Goal: Task Accomplishment & Management: Manage account settings

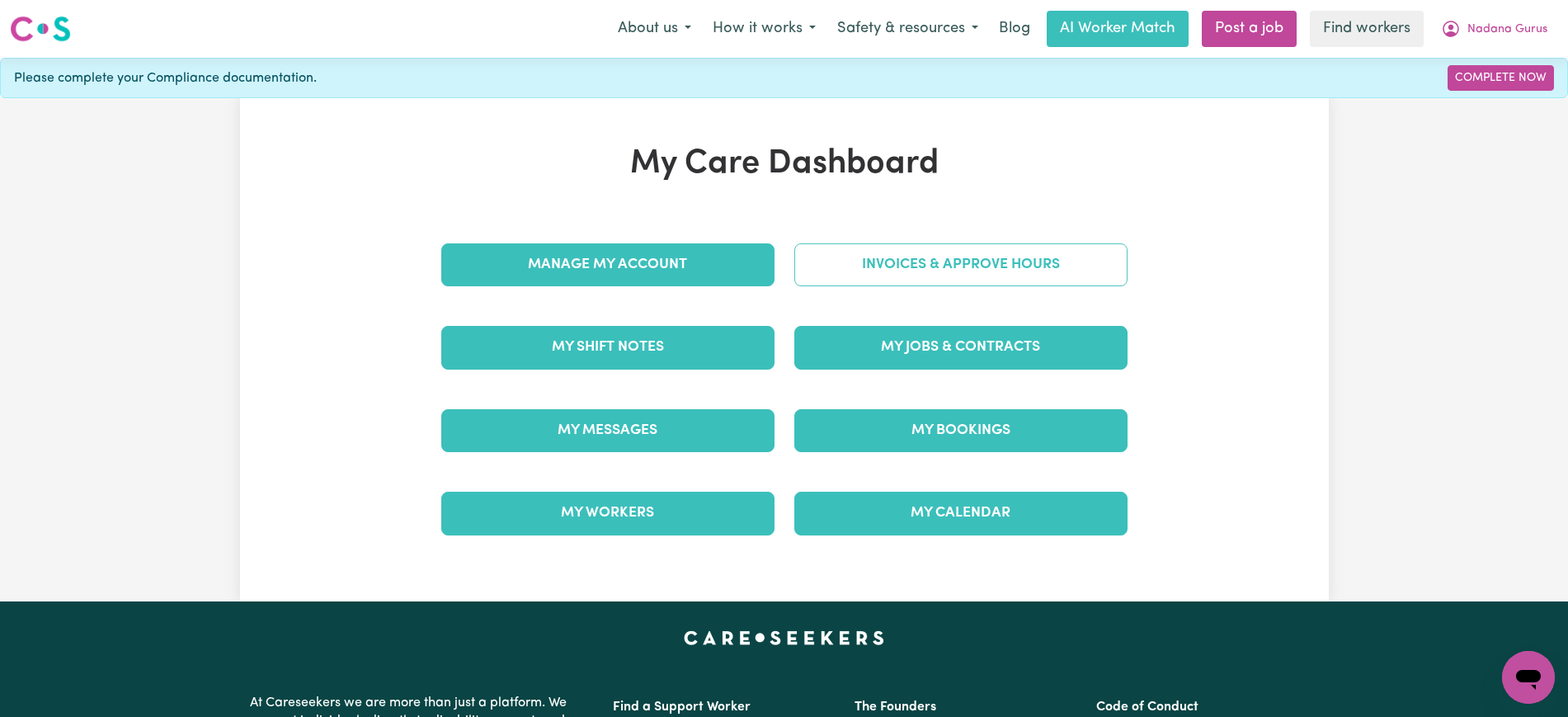
click at [903, 282] on link "Invoices & Approve Hours" at bounding box center [961, 265] width 334 height 43
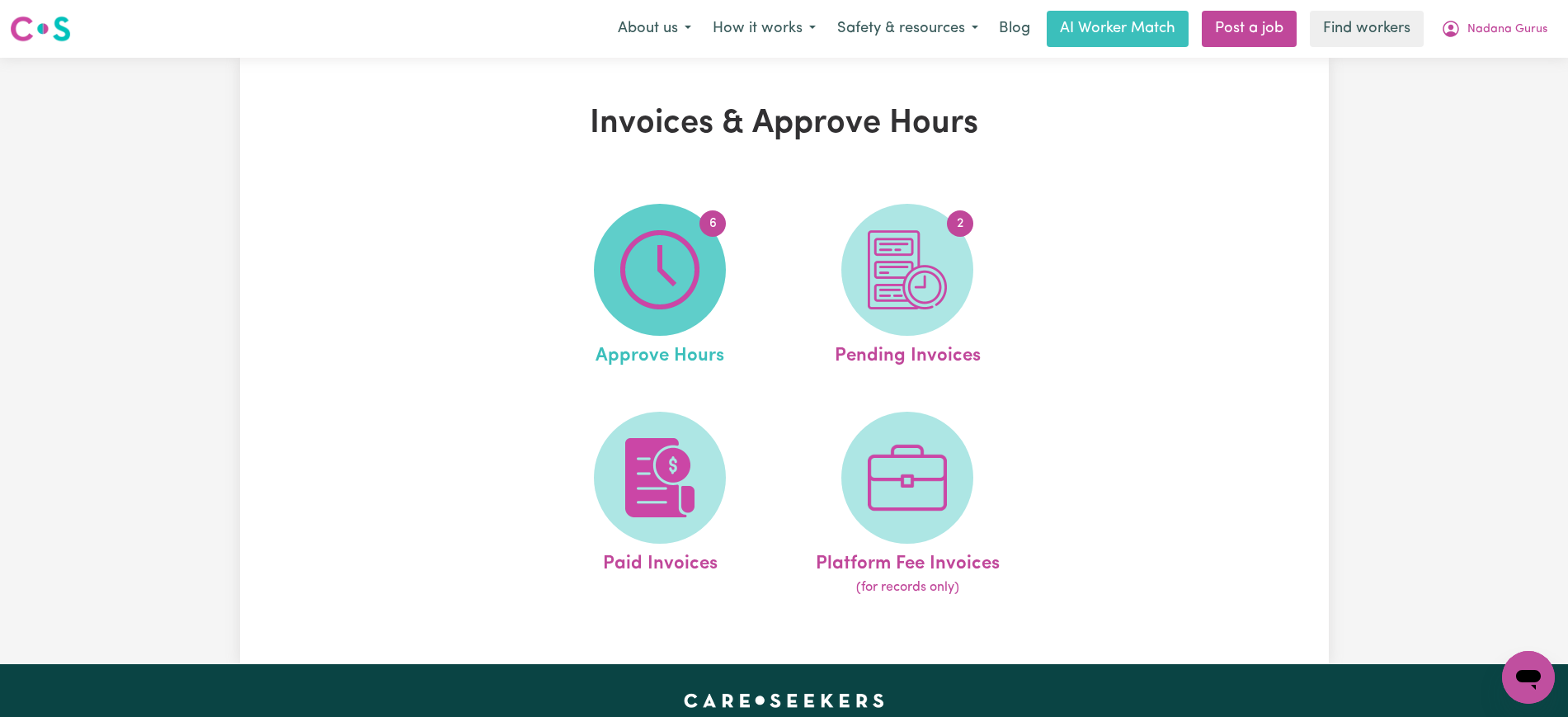
click at [662, 285] on img at bounding box center [660, 270] width 79 height 79
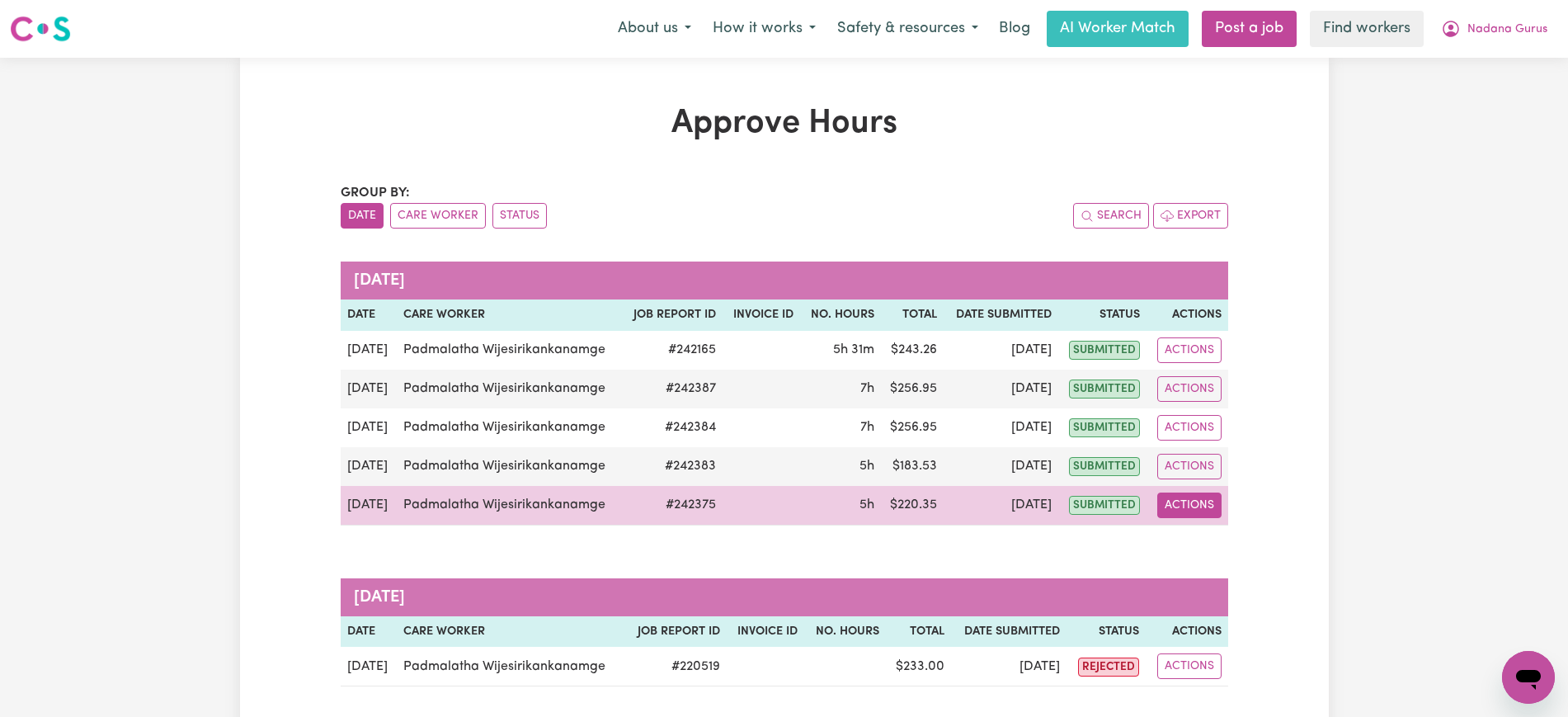
click at [1212, 512] on button "Actions" at bounding box center [1190, 506] width 64 height 25
click at [1224, 551] on link "View Job Report" at bounding box center [1228, 543] width 141 height 33
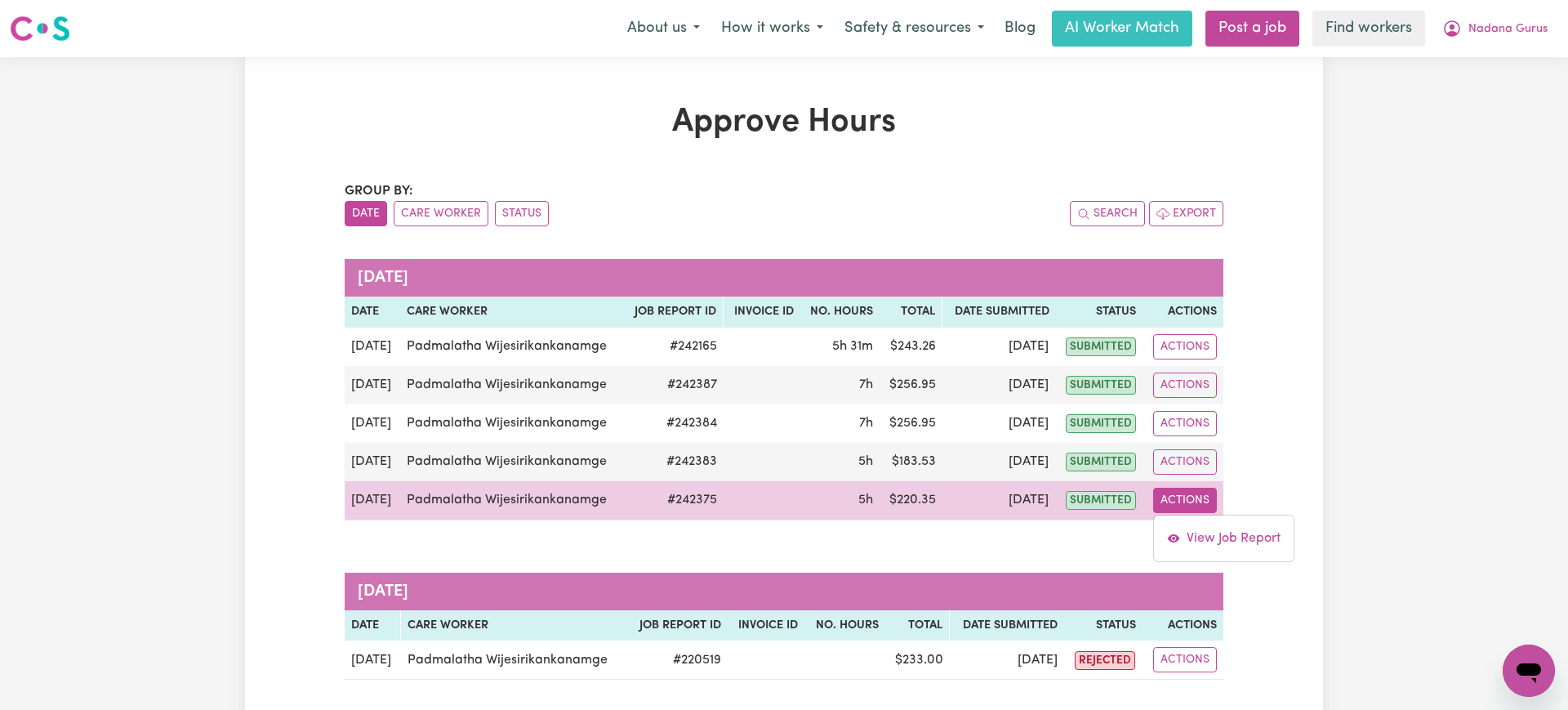
select select "pm"
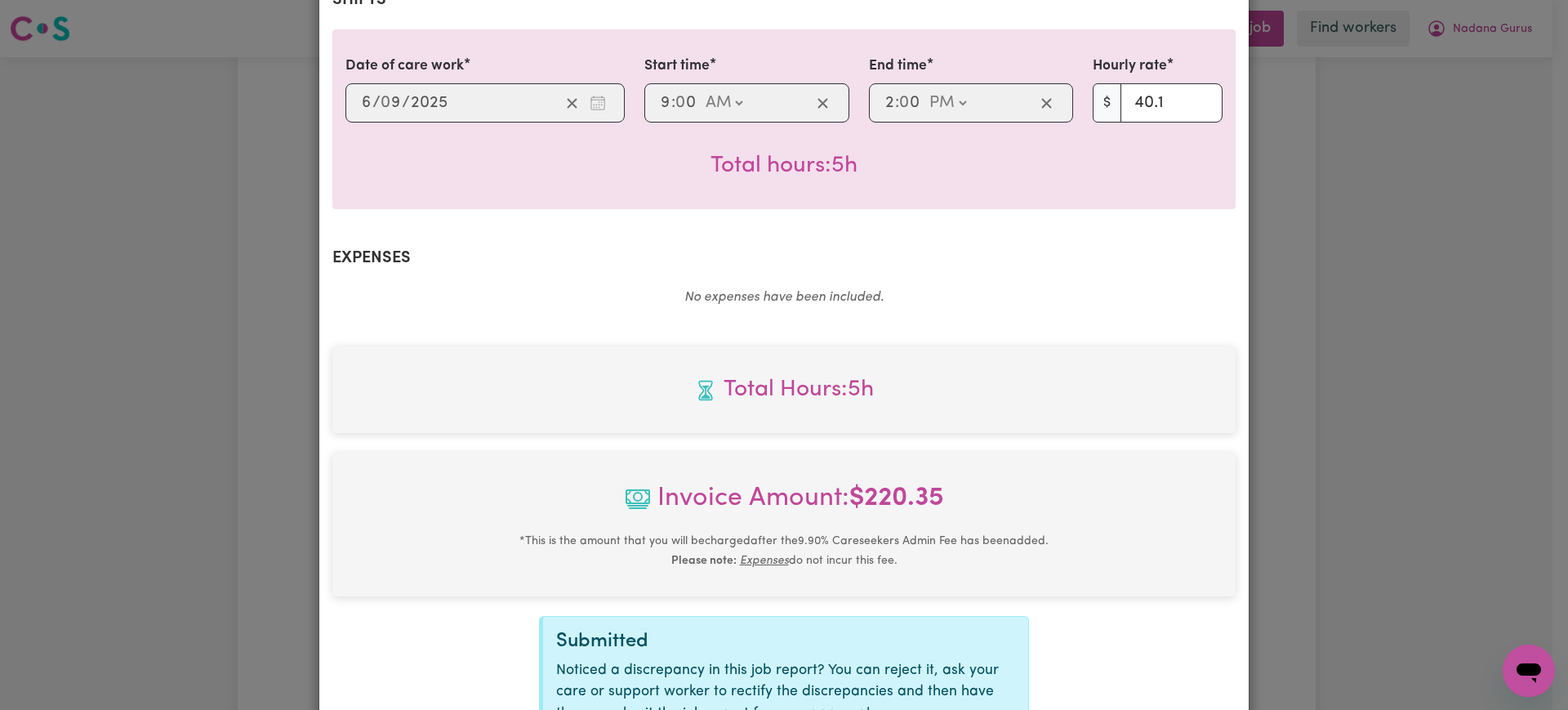
scroll to position [572, 0]
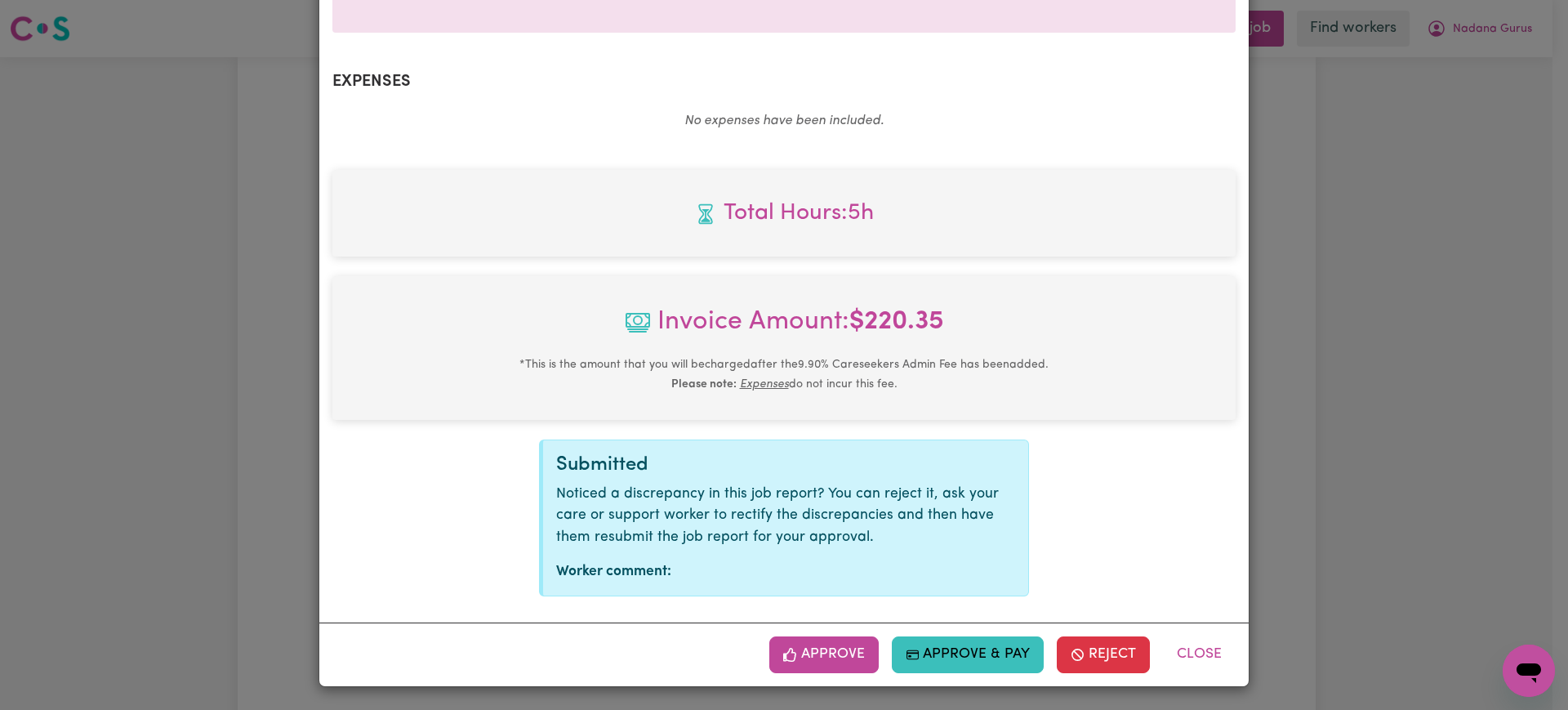
click at [823, 658] on button "Approve" at bounding box center [823, 654] width 109 height 36
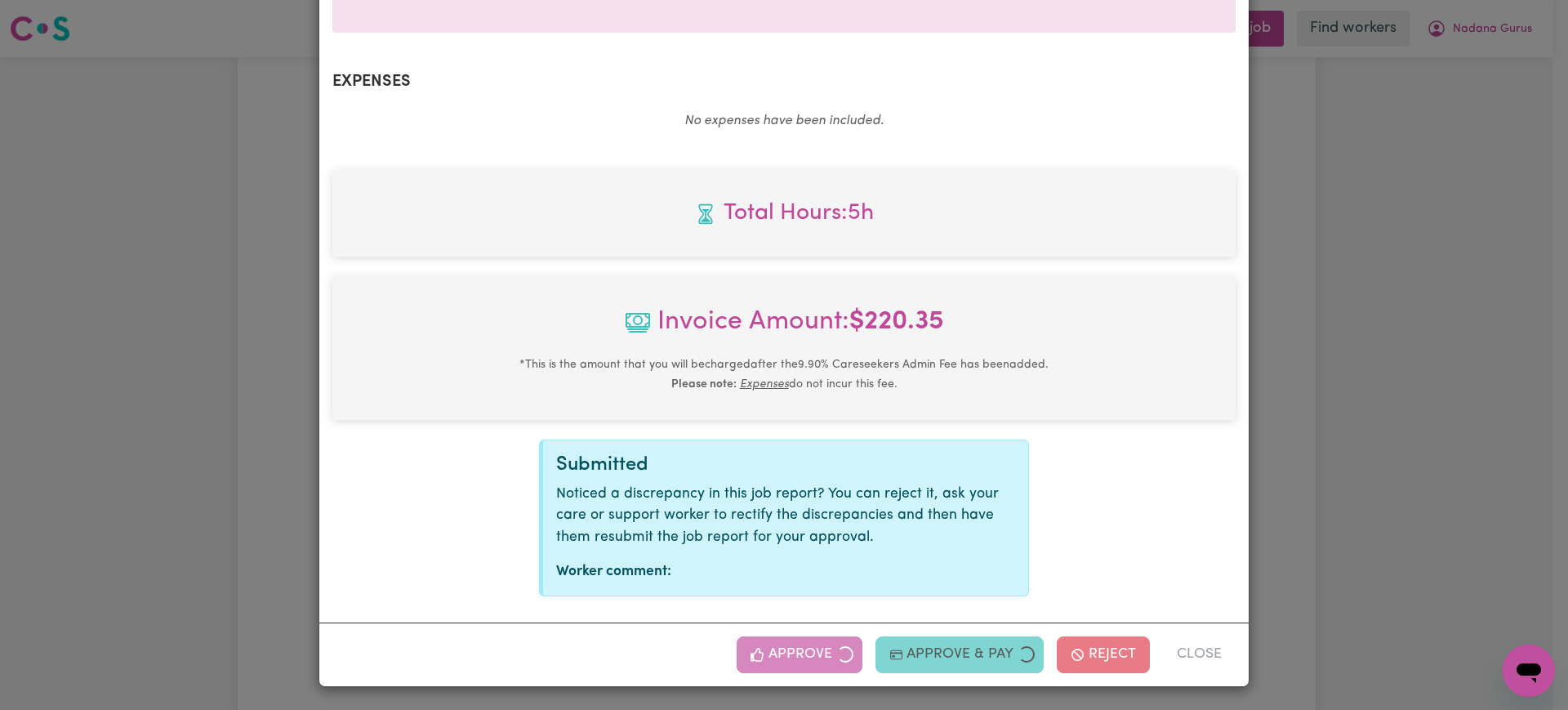
click at [1425, 433] on div "Job Report # 242375 - [PERSON_NAME] Summary Job report # 242375 Client name: Na…" at bounding box center [784, 355] width 1568 height 710
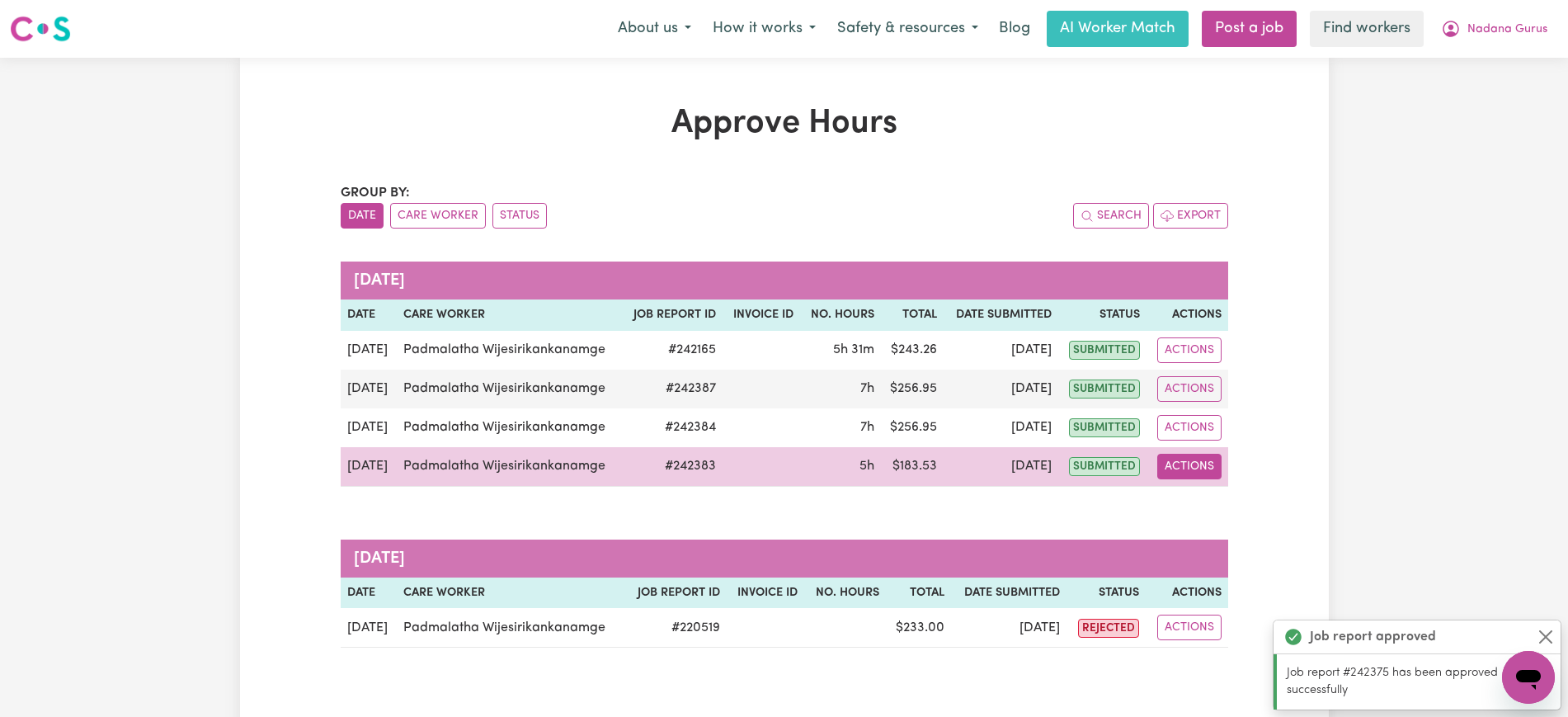
click at [1193, 466] on button "Actions" at bounding box center [1190, 467] width 64 height 25
click at [1205, 507] on link "View Job Report" at bounding box center [1228, 505] width 141 height 33
select select "pm"
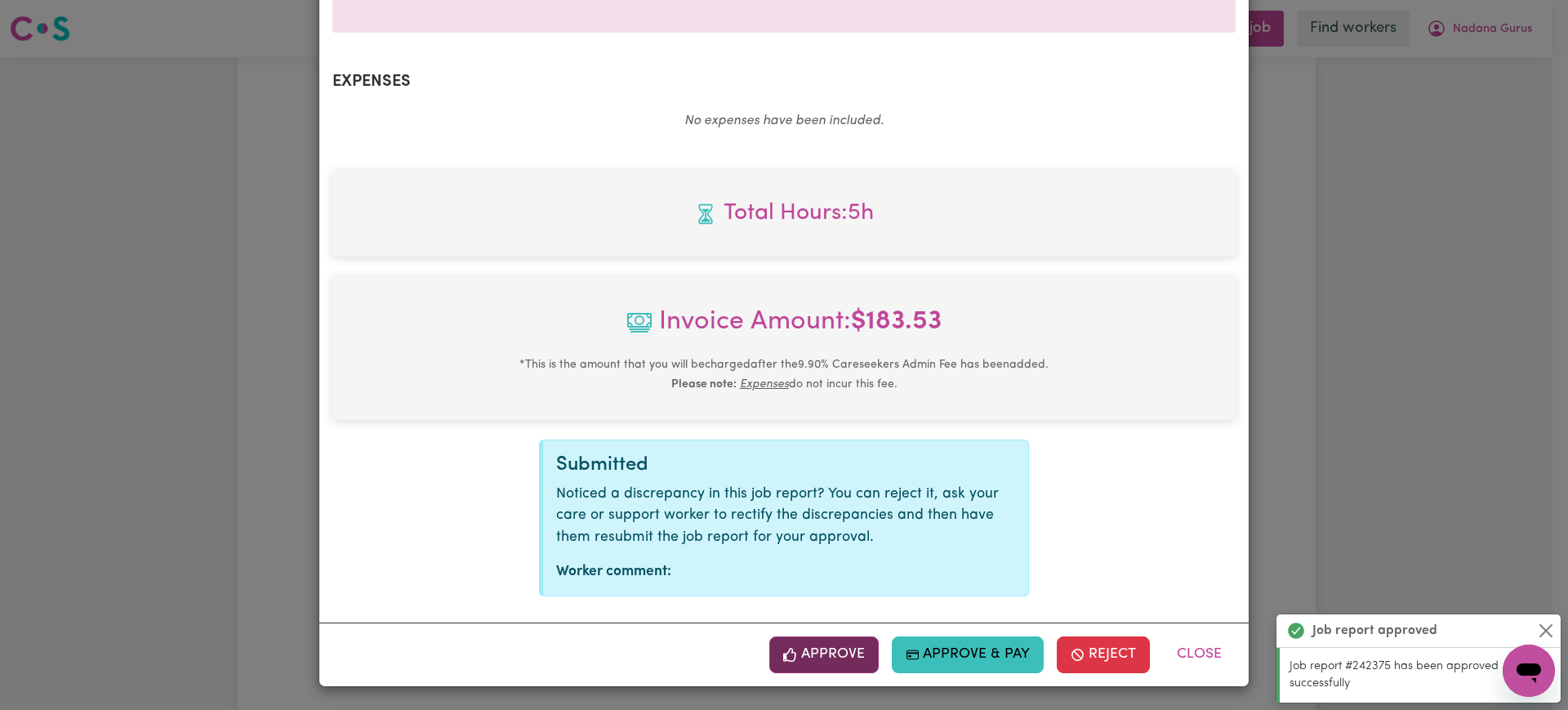
drag, startPoint x: 822, startPoint y: 660, endPoint x: 1296, endPoint y: 432, distance: 526.0
click at [822, 662] on button "Approve" at bounding box center [823, 654] width 109 height 36
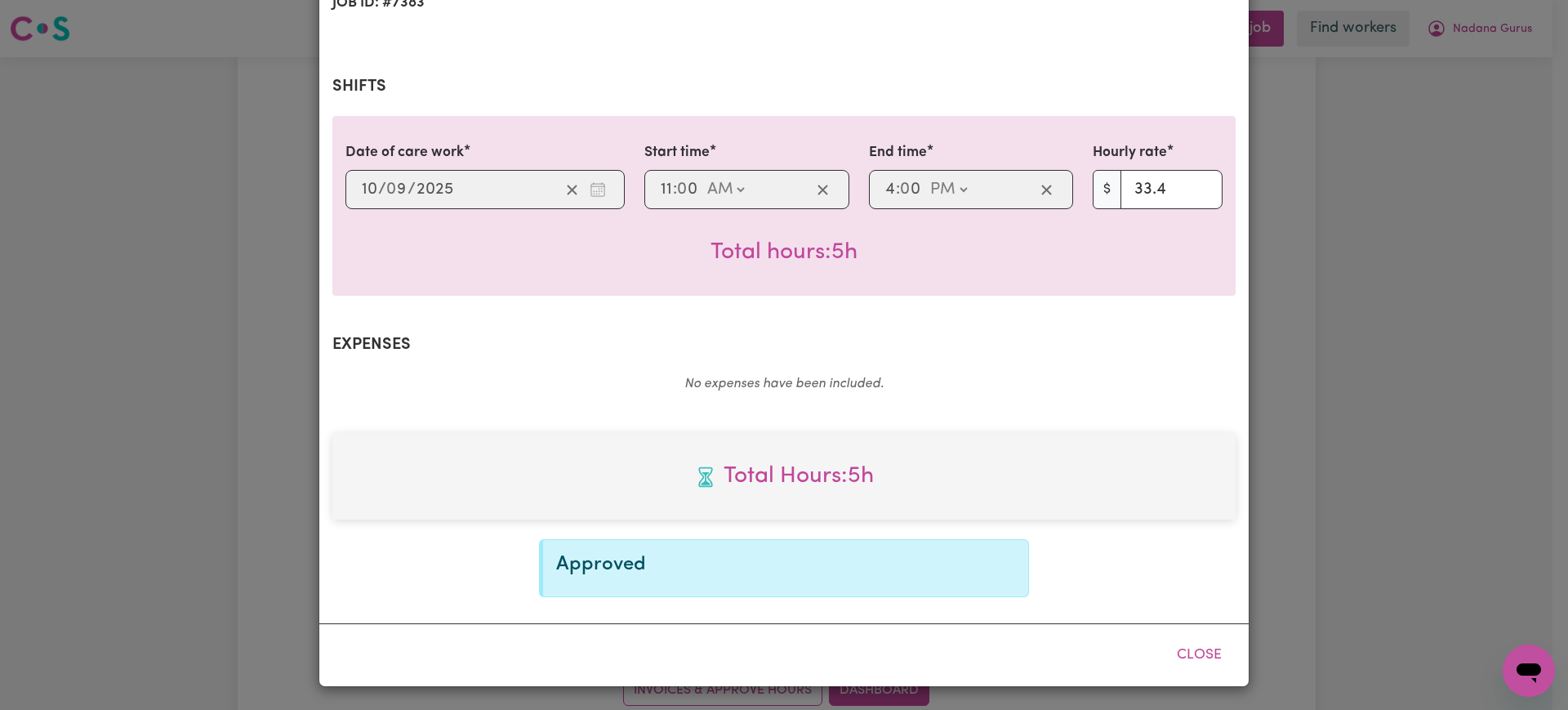
scroll to position [308, 0]
click at [1436, 388] on div "Job Report # 242383 - [PERSON_NAME] Summary Job report # 242383 Client name: Na…" at bounding box center [784, 355] width 1568 height 710
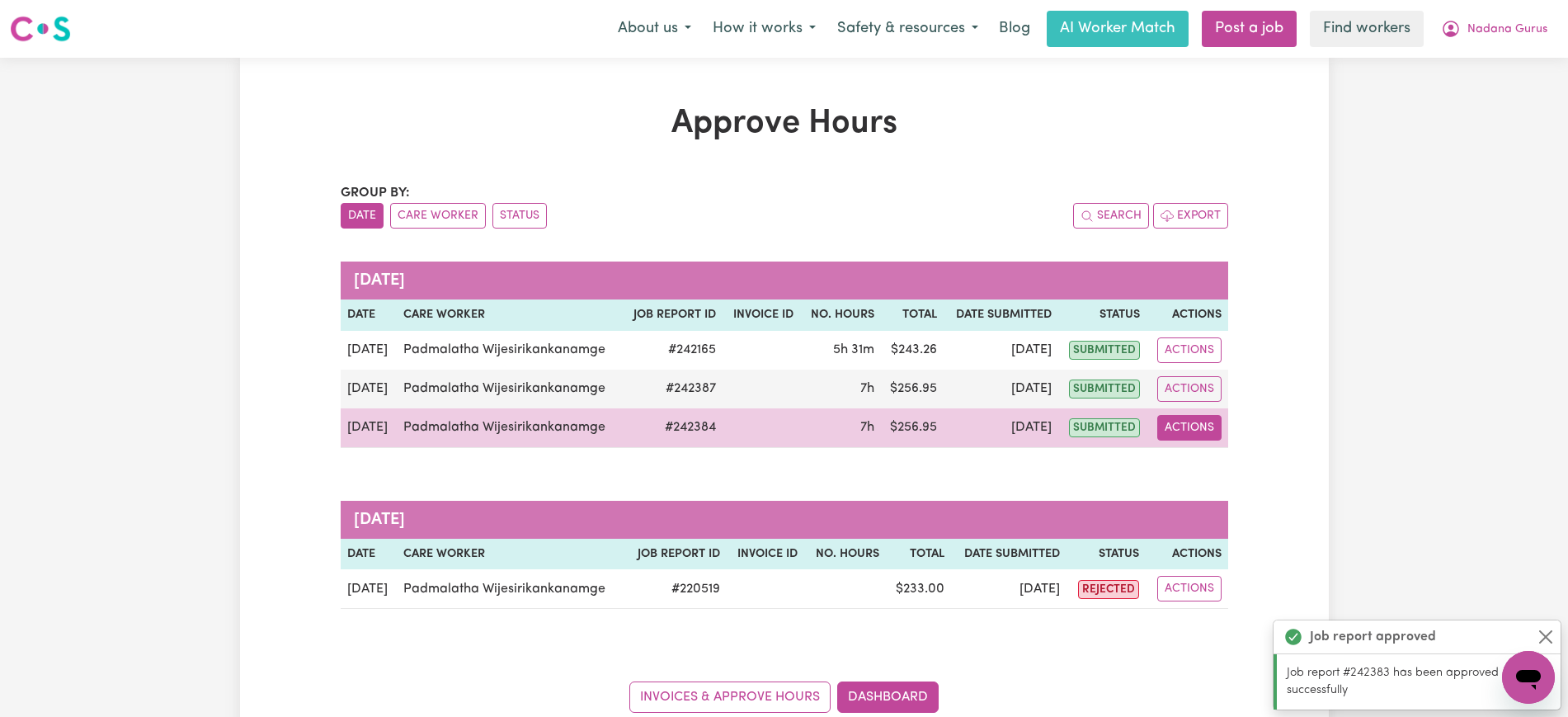
click at [1206, 430] on button "Actions" at bounding box center [1190, 428] width 64 height 25
click at [1239, 468] on link "View Job Report" at bounding box center [1228, 466] width 141 height 33
select select "pm"
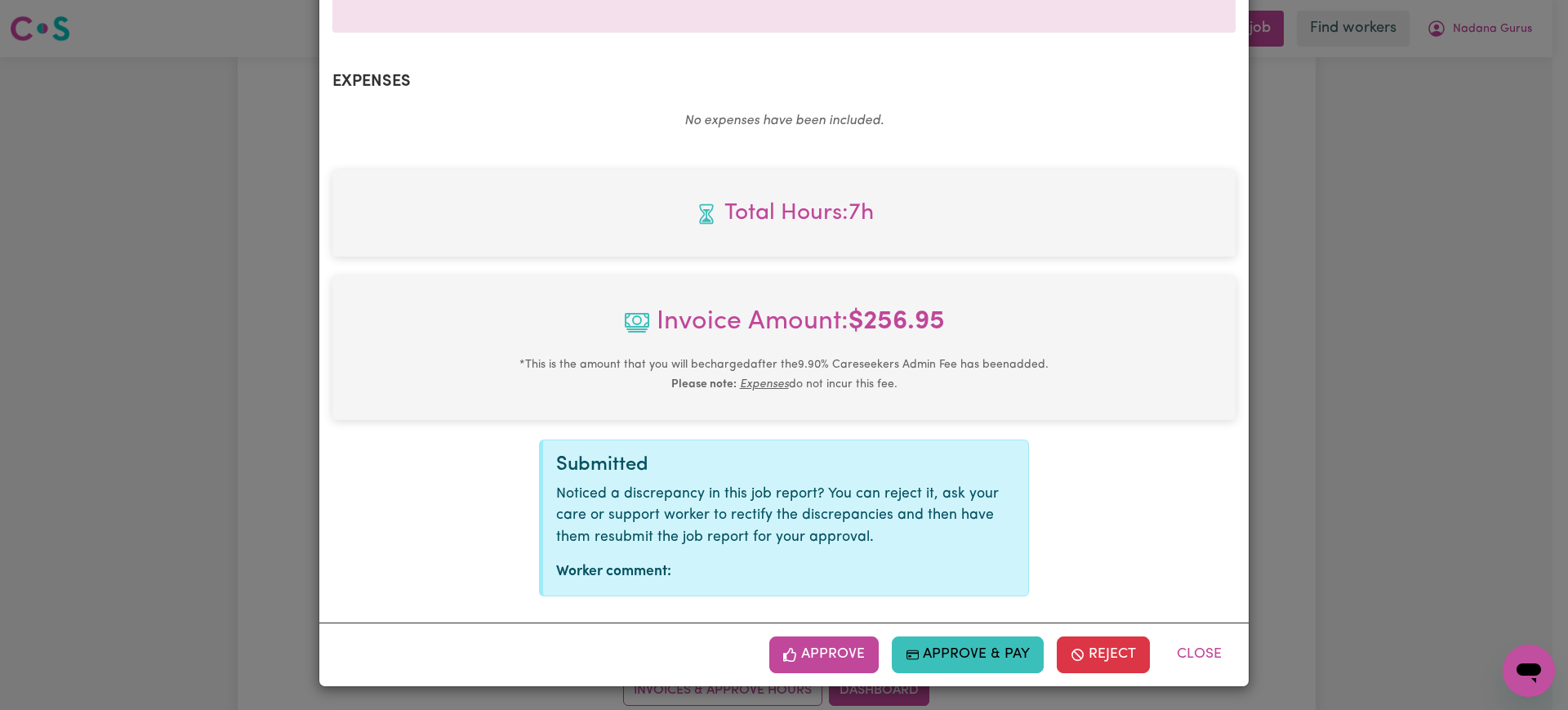
scroll to position [572, 0]
click at [825, 650] on button "Approve" at bounding box center [823, 654] width 109 height 36
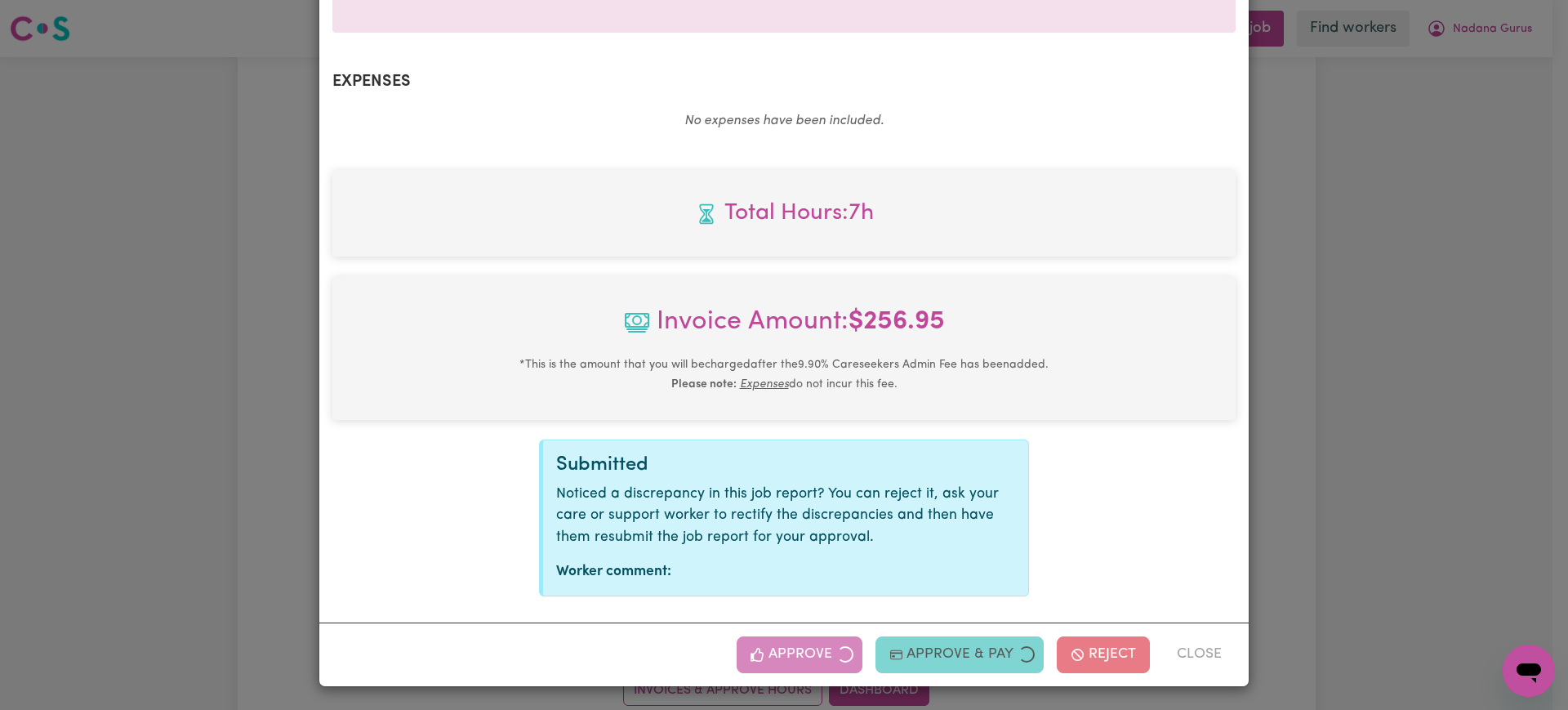
scroll to position [308, 0]
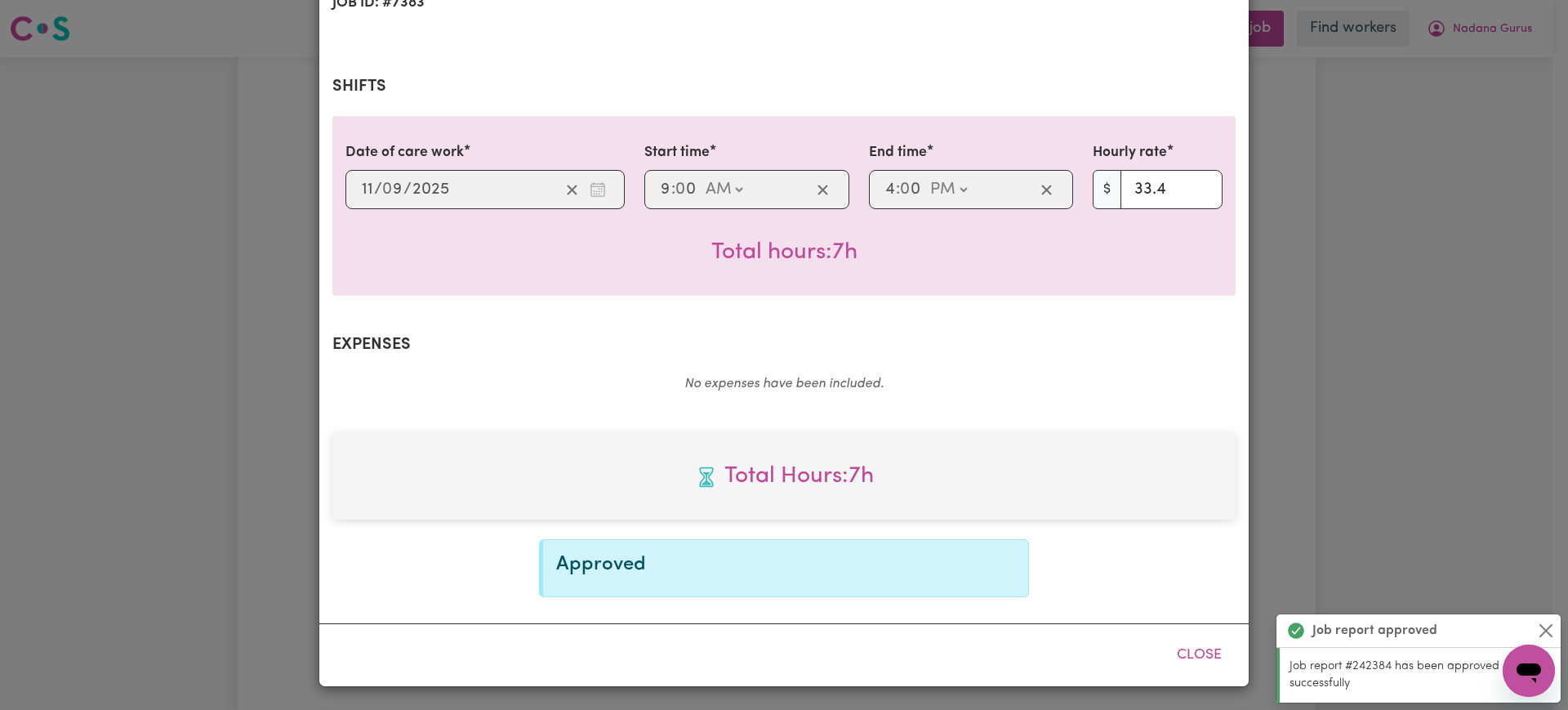
click at [1337, 250] on div "Job Report # 242384 - [PERSON_NAME] Summary Job report # 242384 Client name: Na…" at bounding box center [784, 355] width 1568 height 710
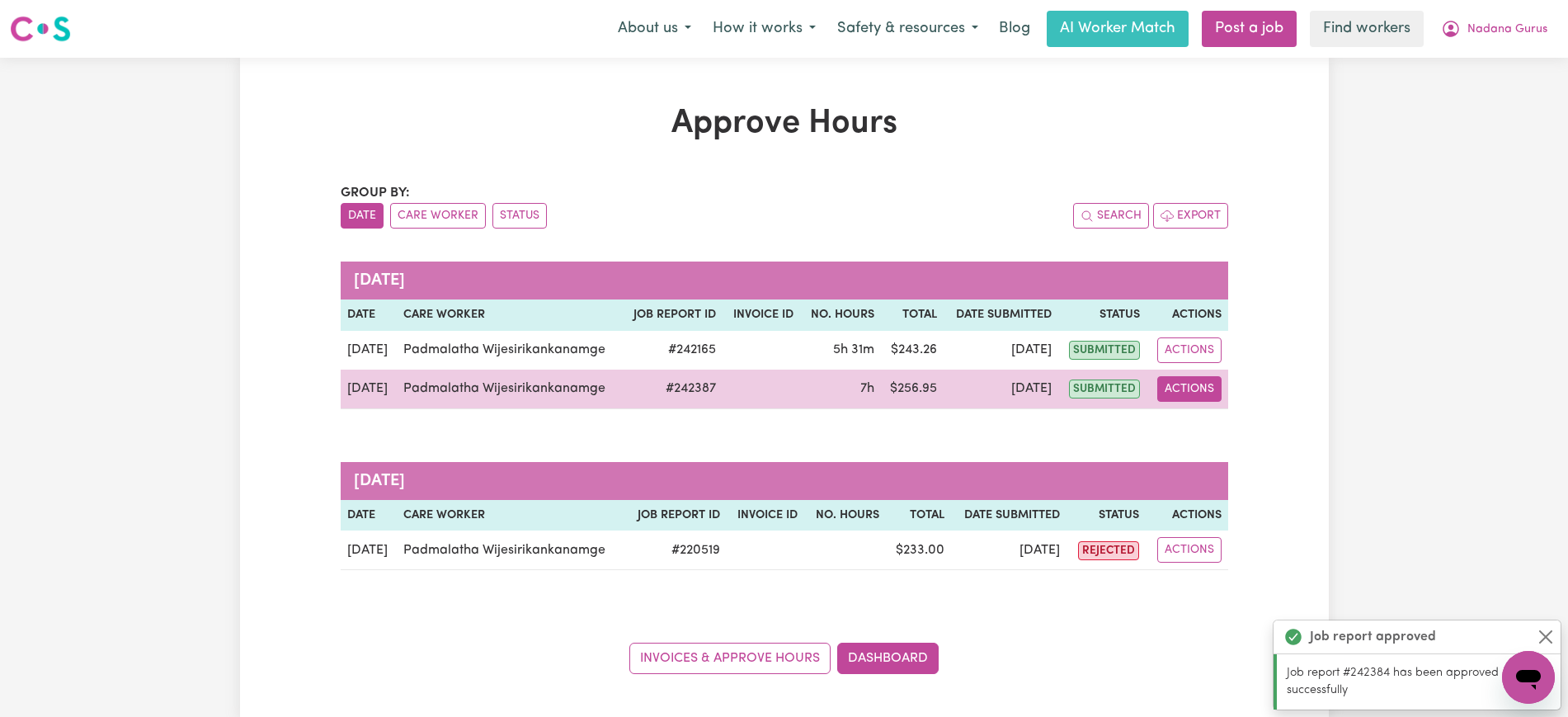
click at [1168, 389] on button "Actions" at bounding box center [1190, 389] width 64 height 25
click at [1185, 434] on icon "View job report 242387" at bounding box center [1178, 427] width 13 height 13
select select "pm"
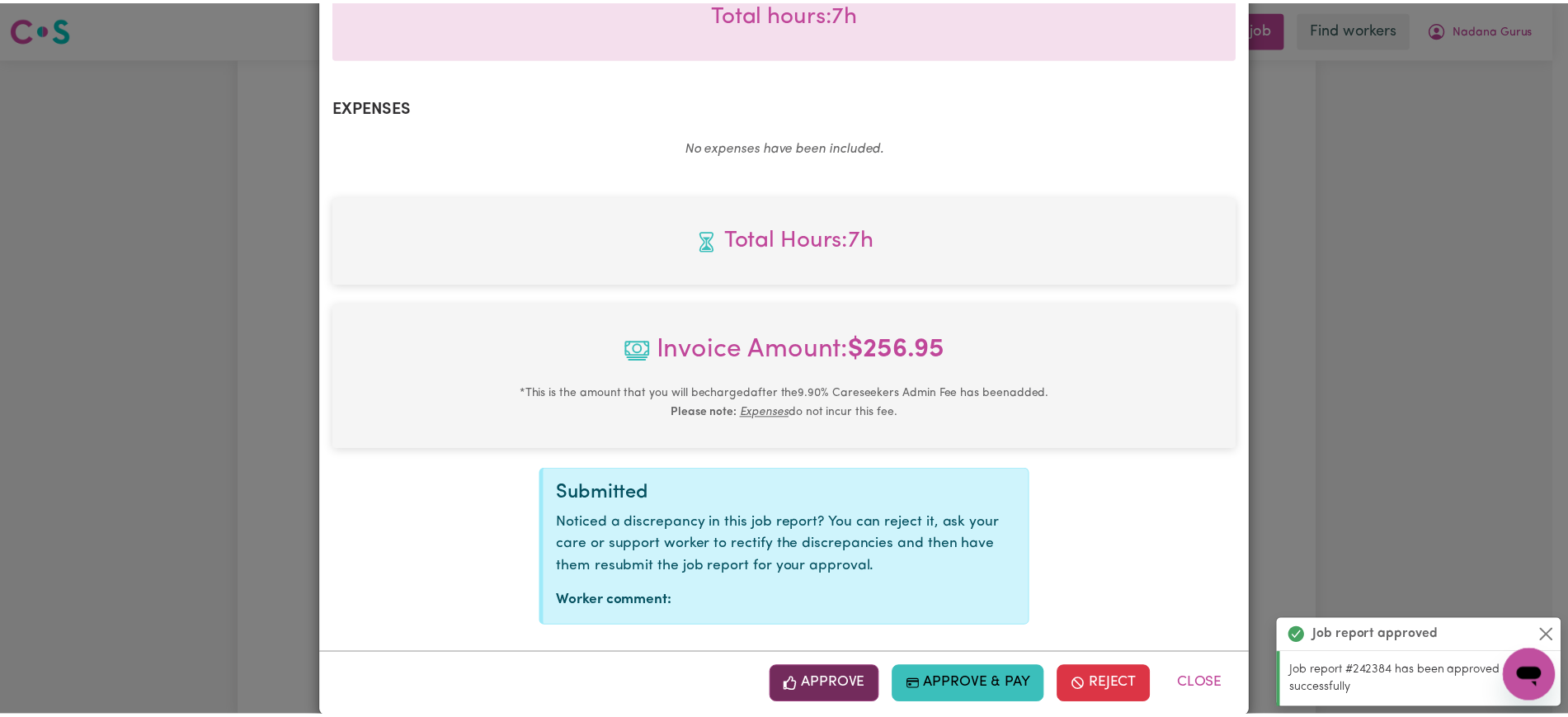
scroll to position [577, 0]
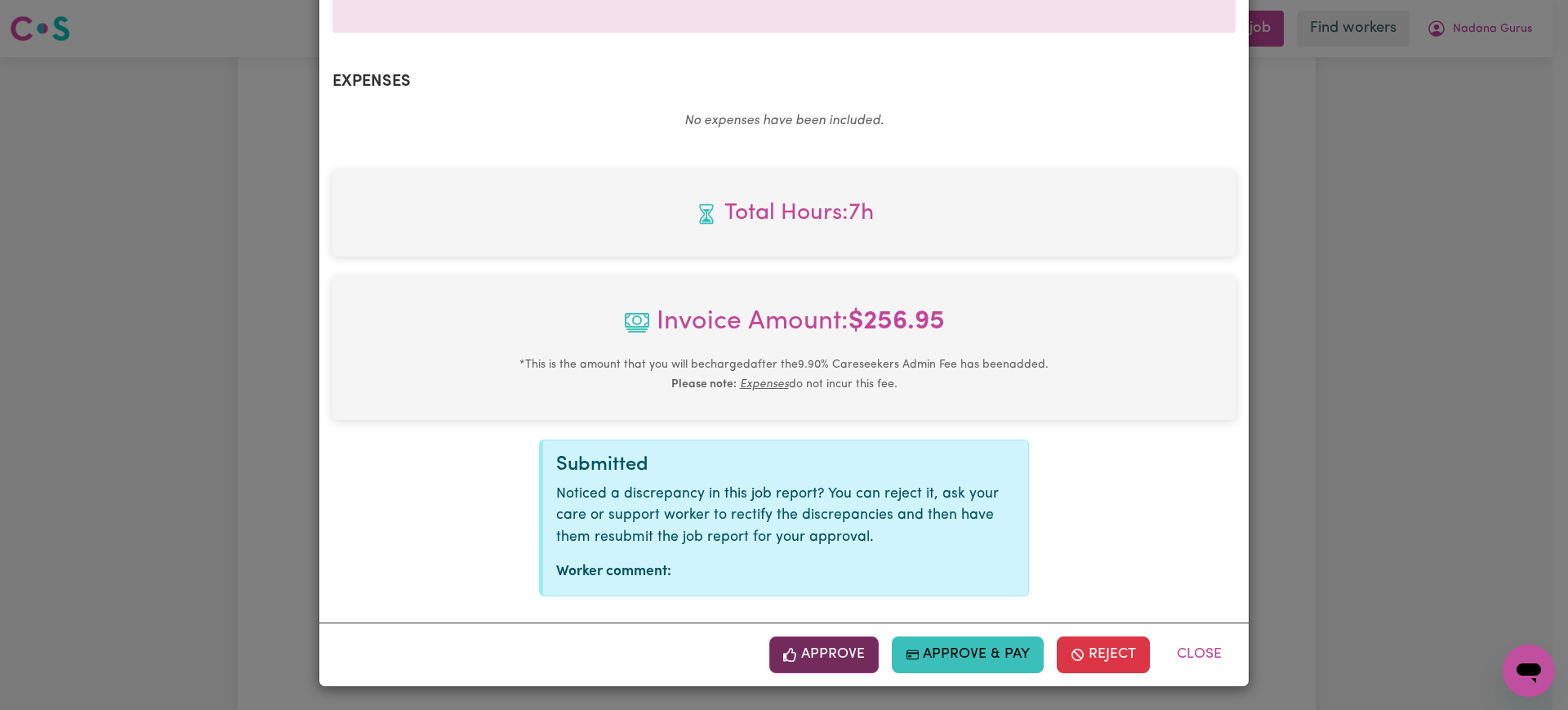
click at [861, 644] on button "Approve" at bounding box center [823, 654] width 109 height 36
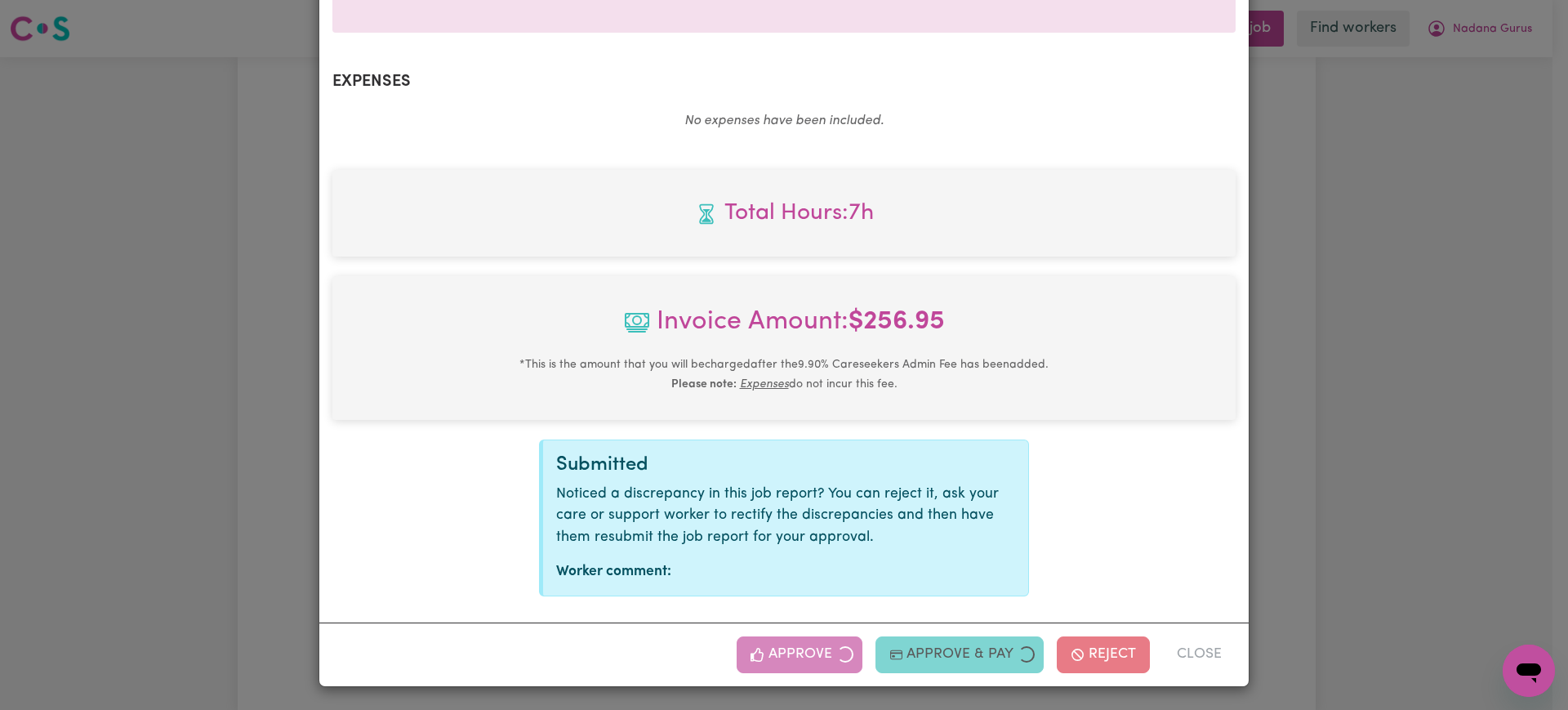
click at [1385, 386] on div "Job Report # 242387 - [PERSON_NAME] Summary Job report # 242387 Client name: Na…" at bounding box center [784, 355] width 1568 height 710
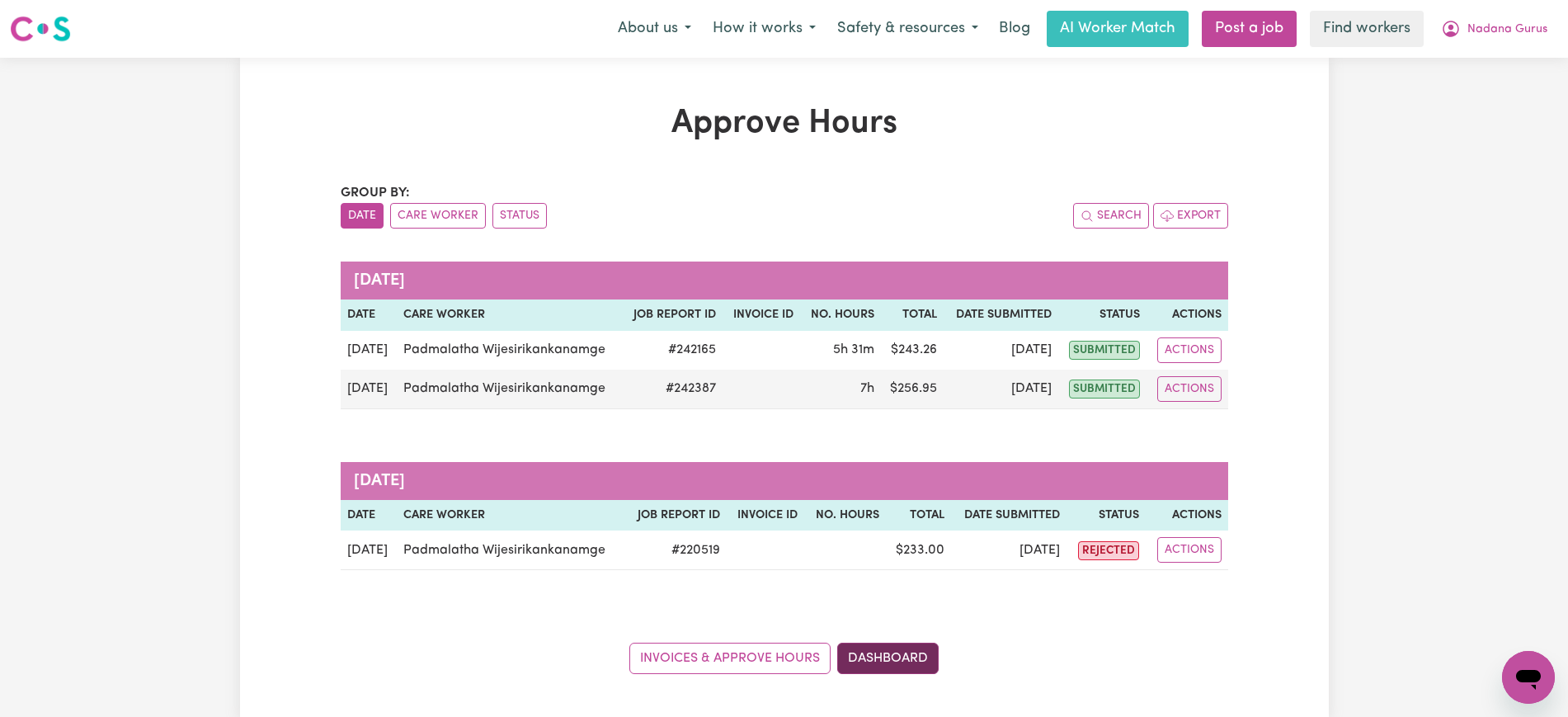
click at [901, 665] on link "Dashboard" at bounding box center [888, 658] width 101 height 31
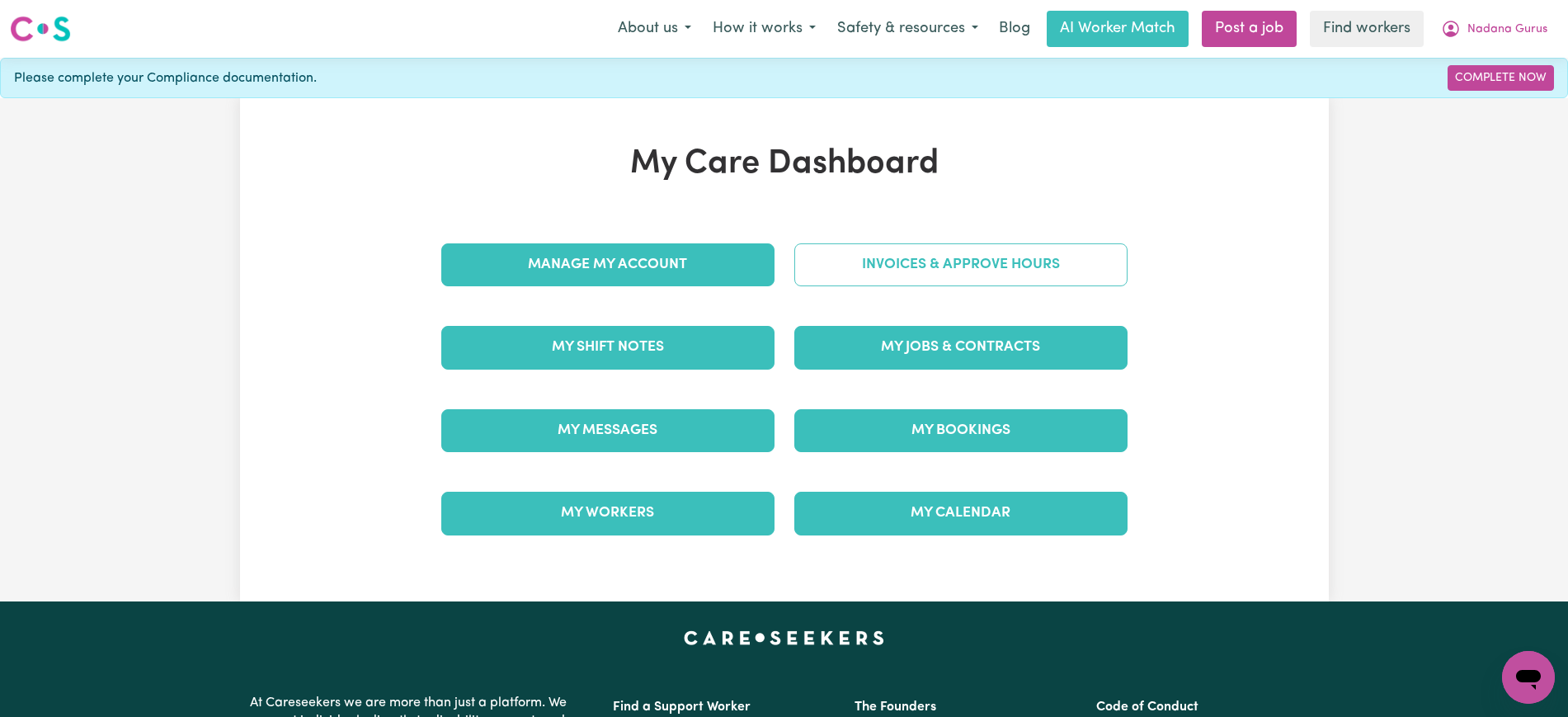
click at [881, 268] on link "Invoices & Approve Hours" at bounding box center [961, 265] width 334 height 43
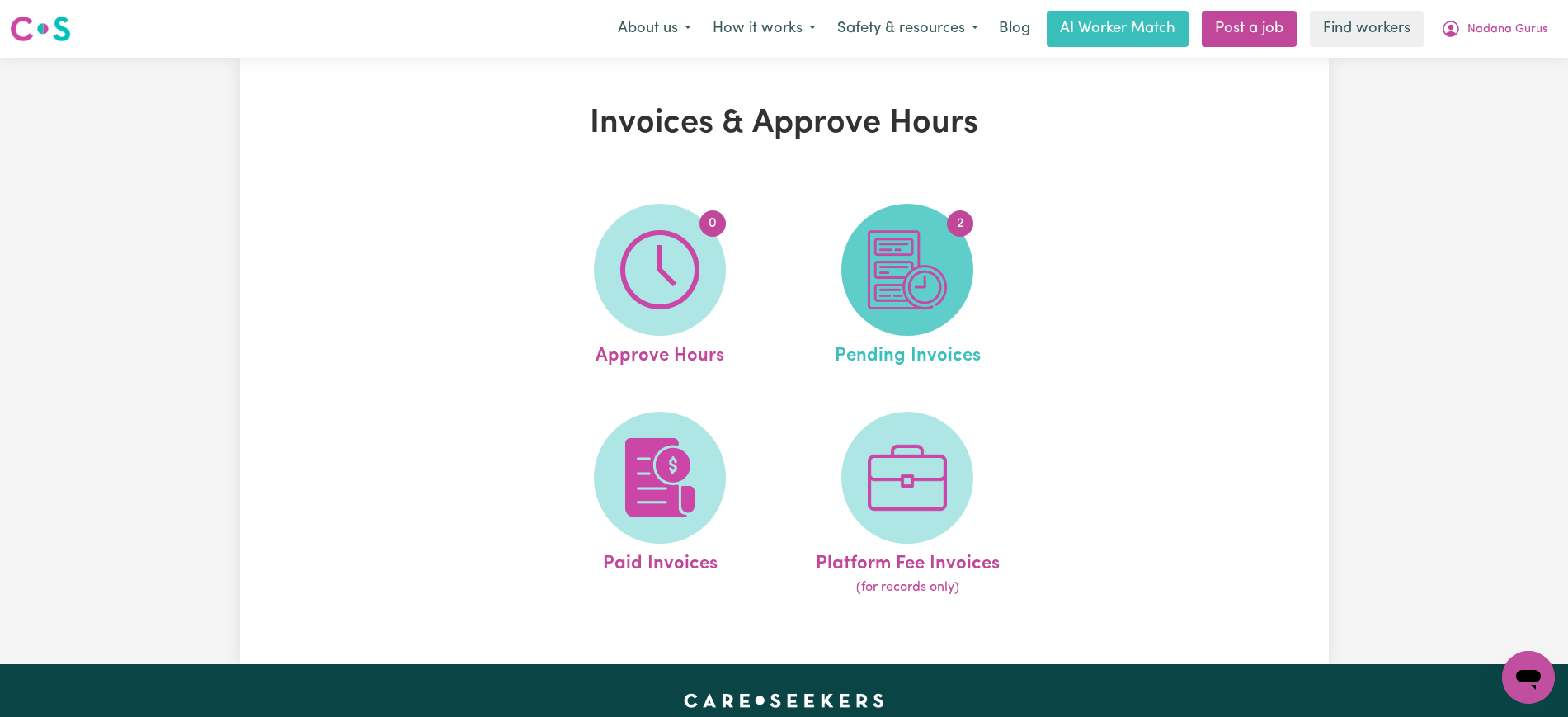
click at [921, 299] on img at bounding box center [907, 270] width 79 height 79
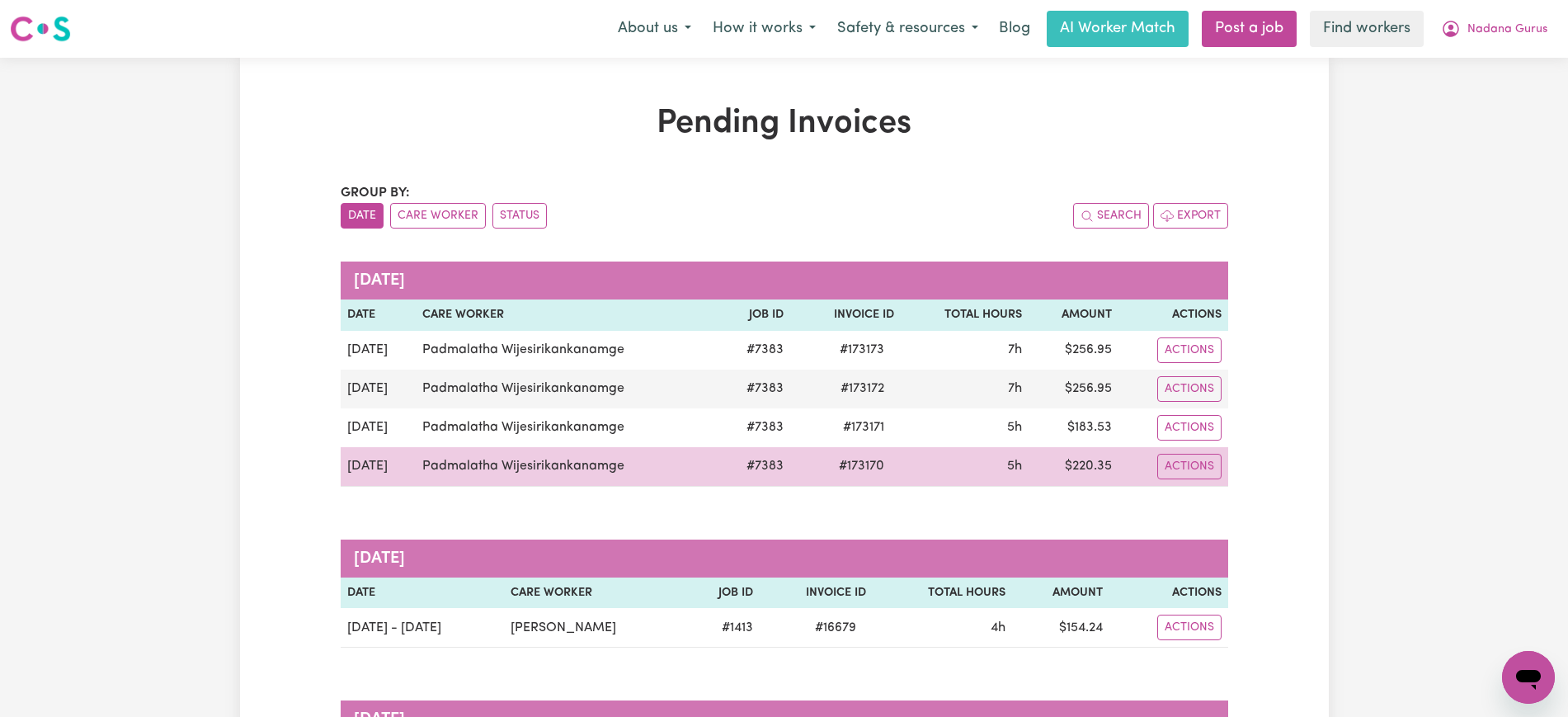
click at [870, 466] on span "# 173170" at bounding box center [861, 466] width 65 height 20
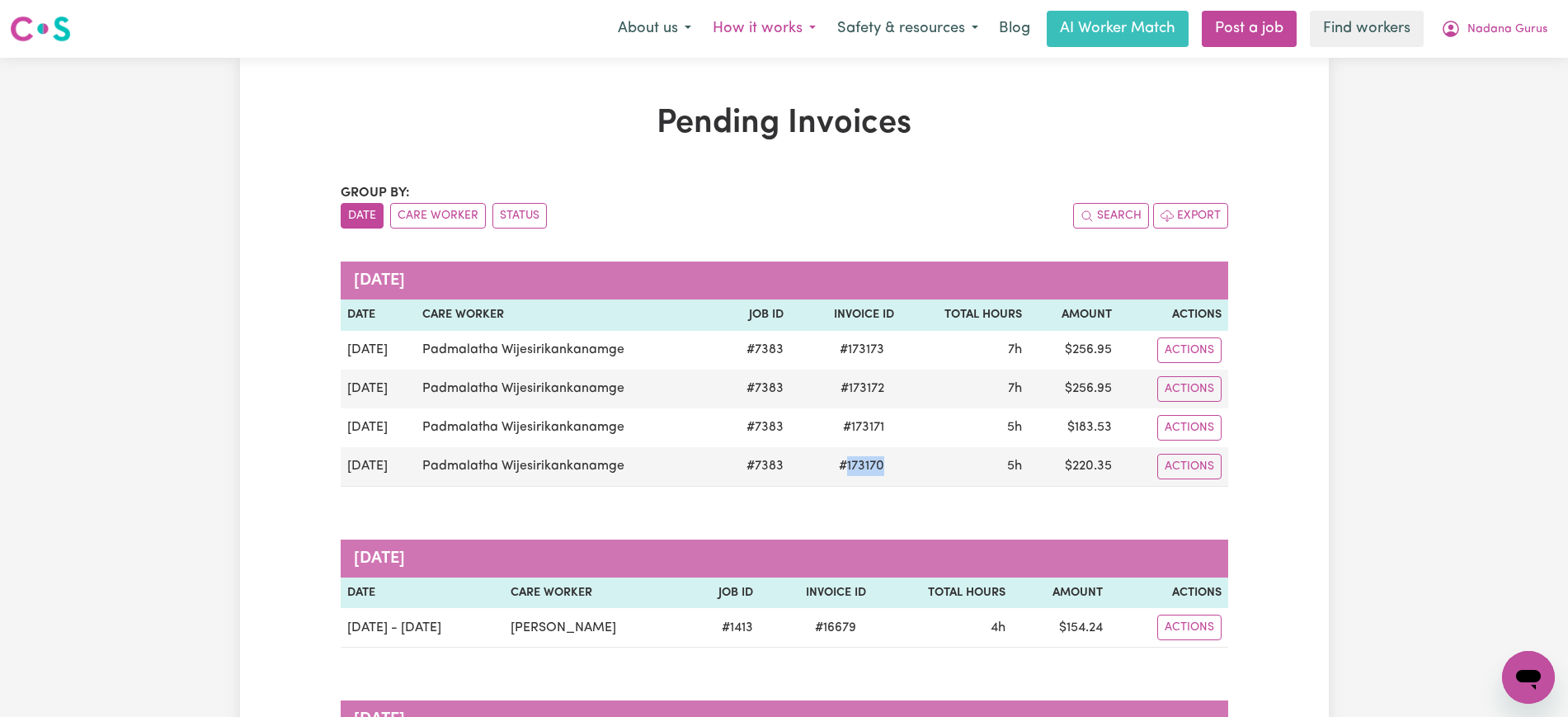
copy span "173170"
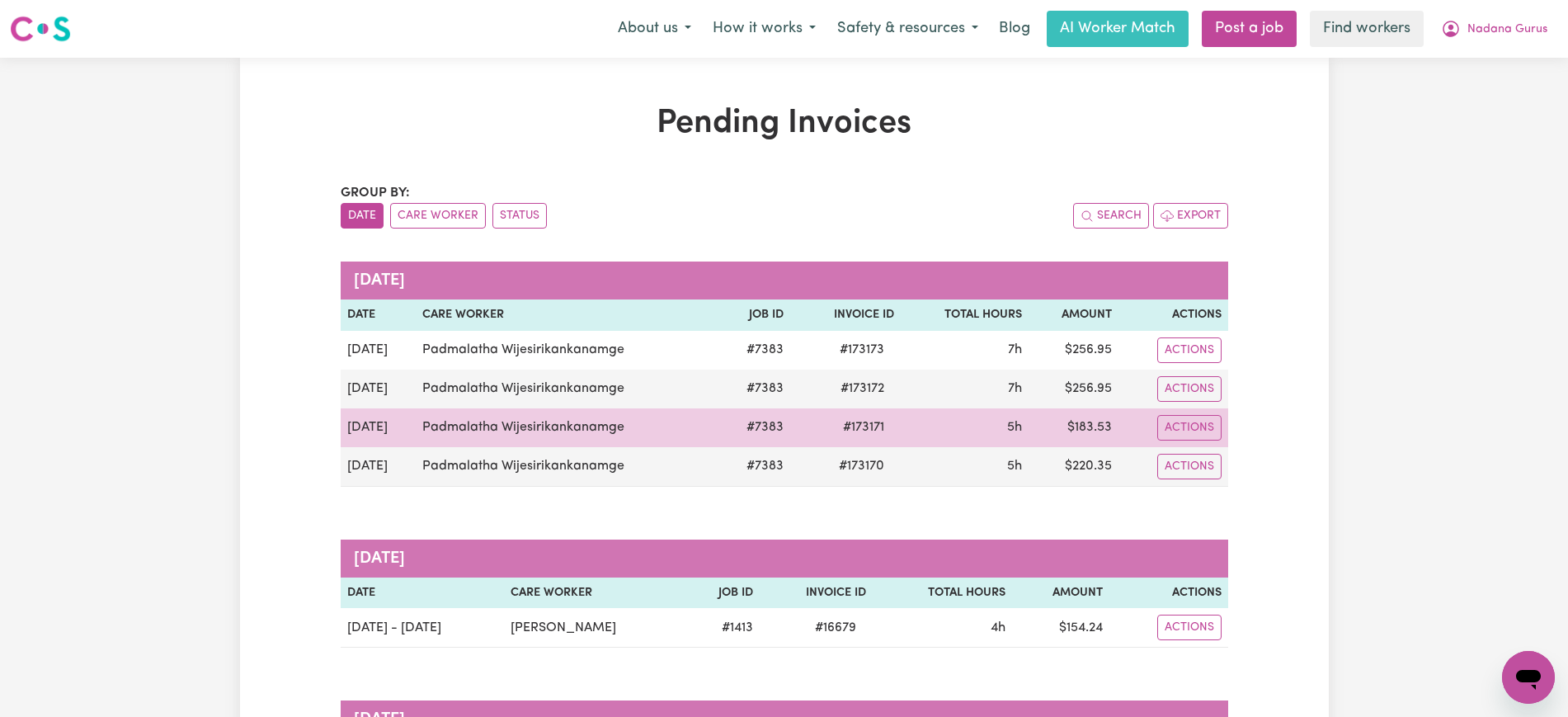
click at [850, 425] on span "# 173171" at bounding box center [864, 427] width 61 height 20
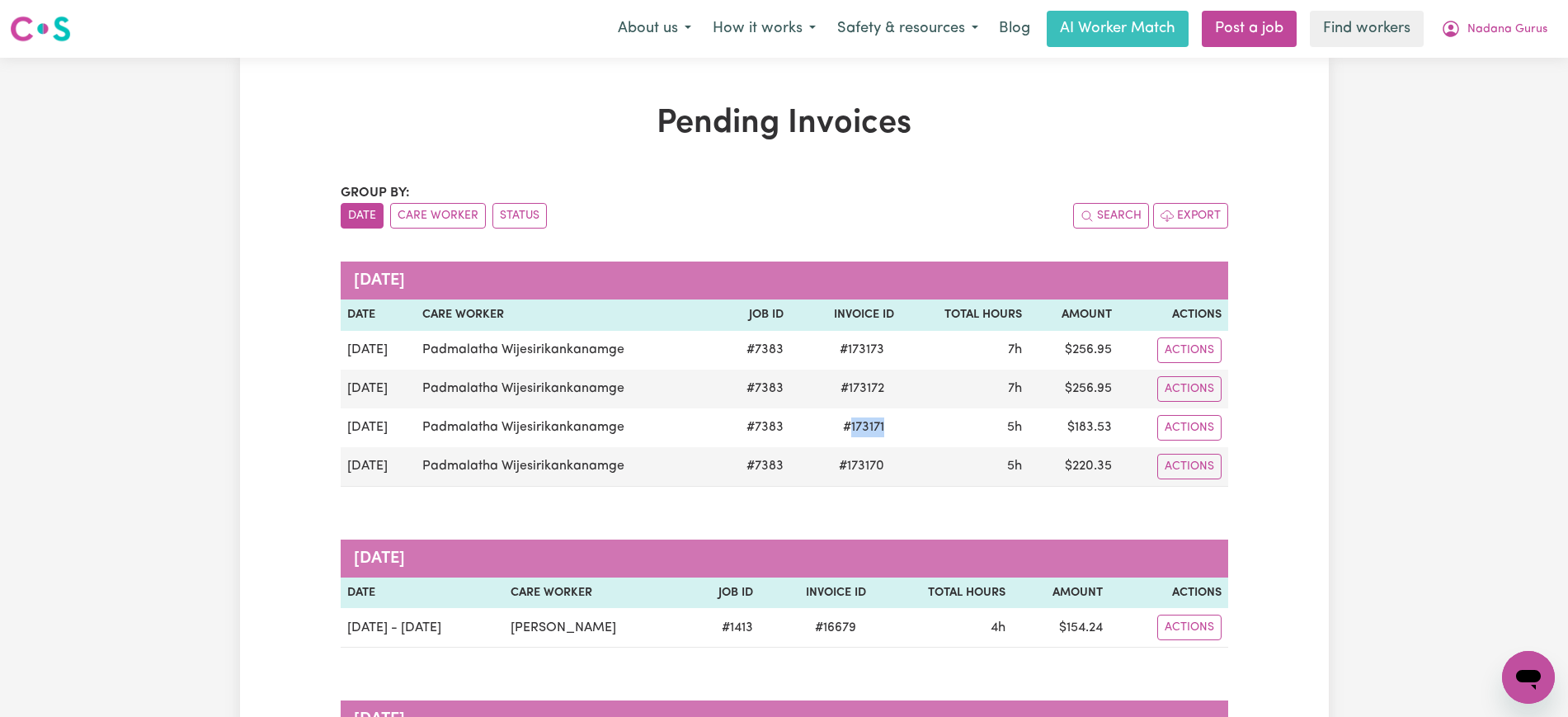
copy span "173171"
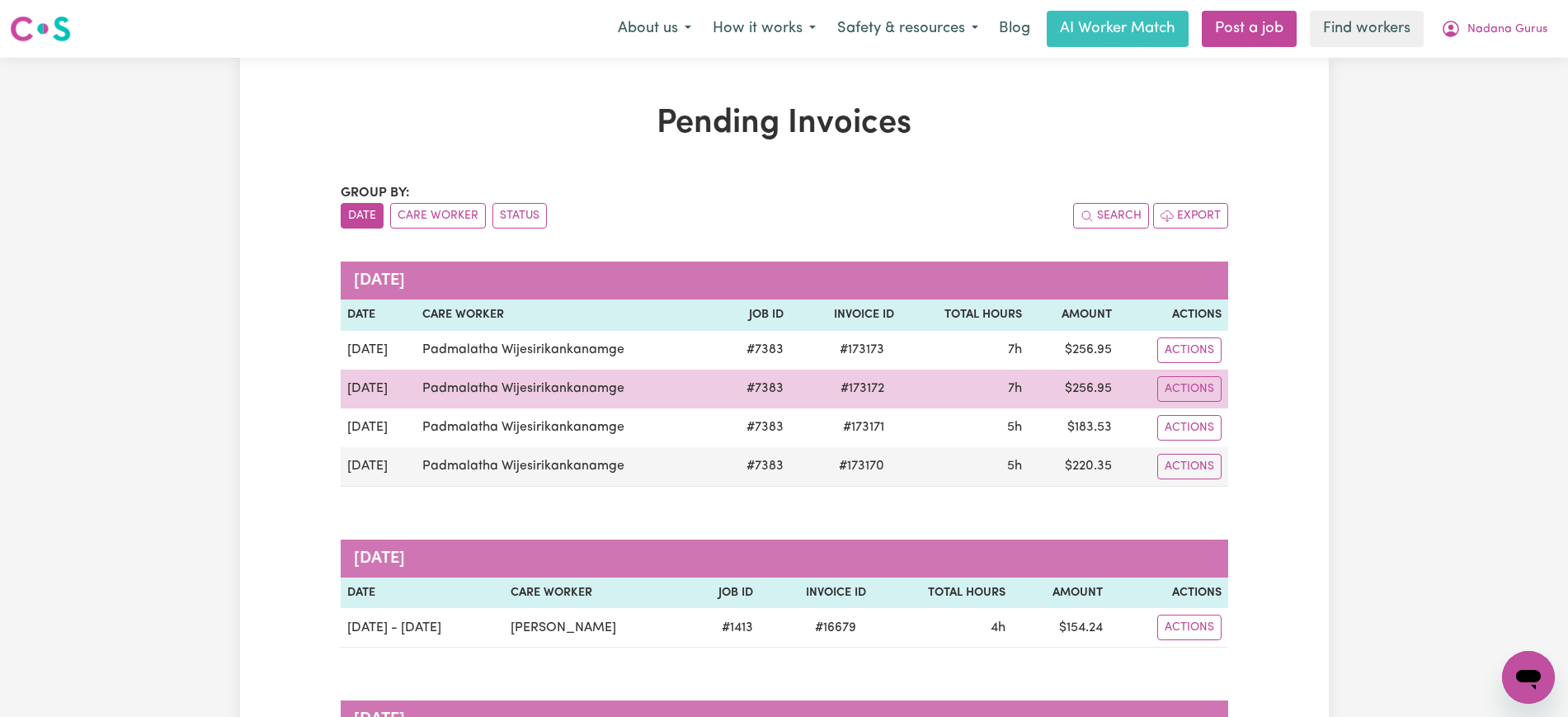
click at [855, 394] on span "# 173172" at bounding box center [862, 388] width 63 height 20
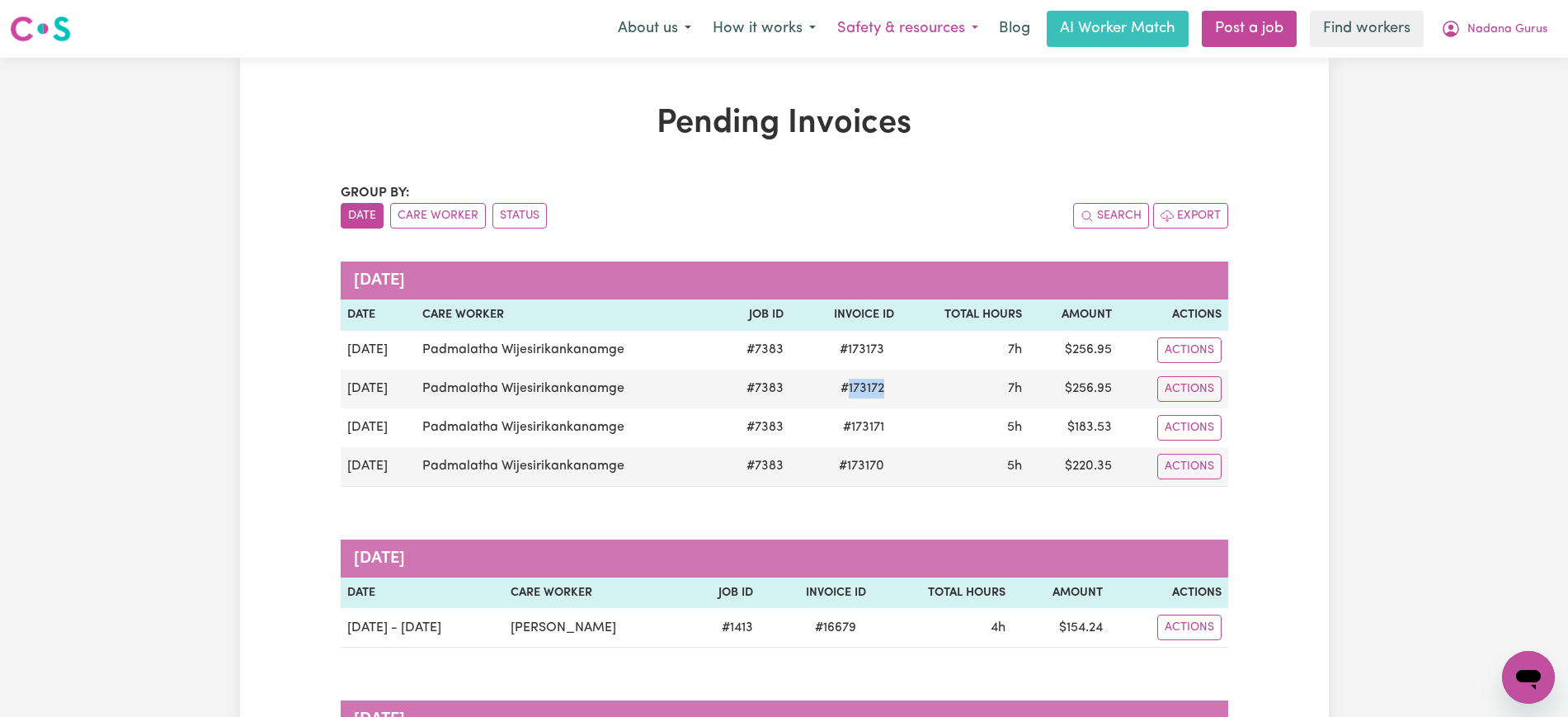
copy span "173172"
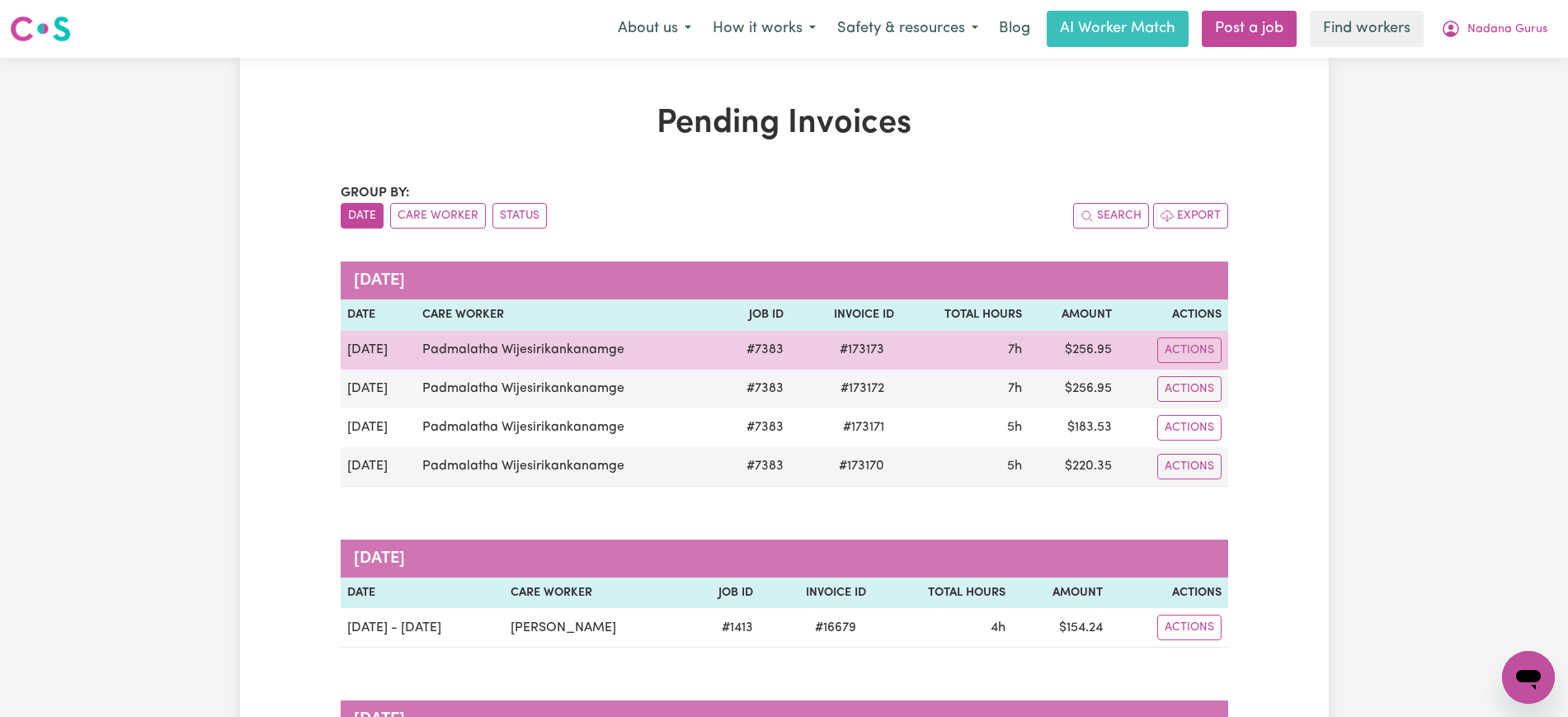
click at [857, 350] on span "# 173173" at bounding box center [862, 350] width 64 height 20
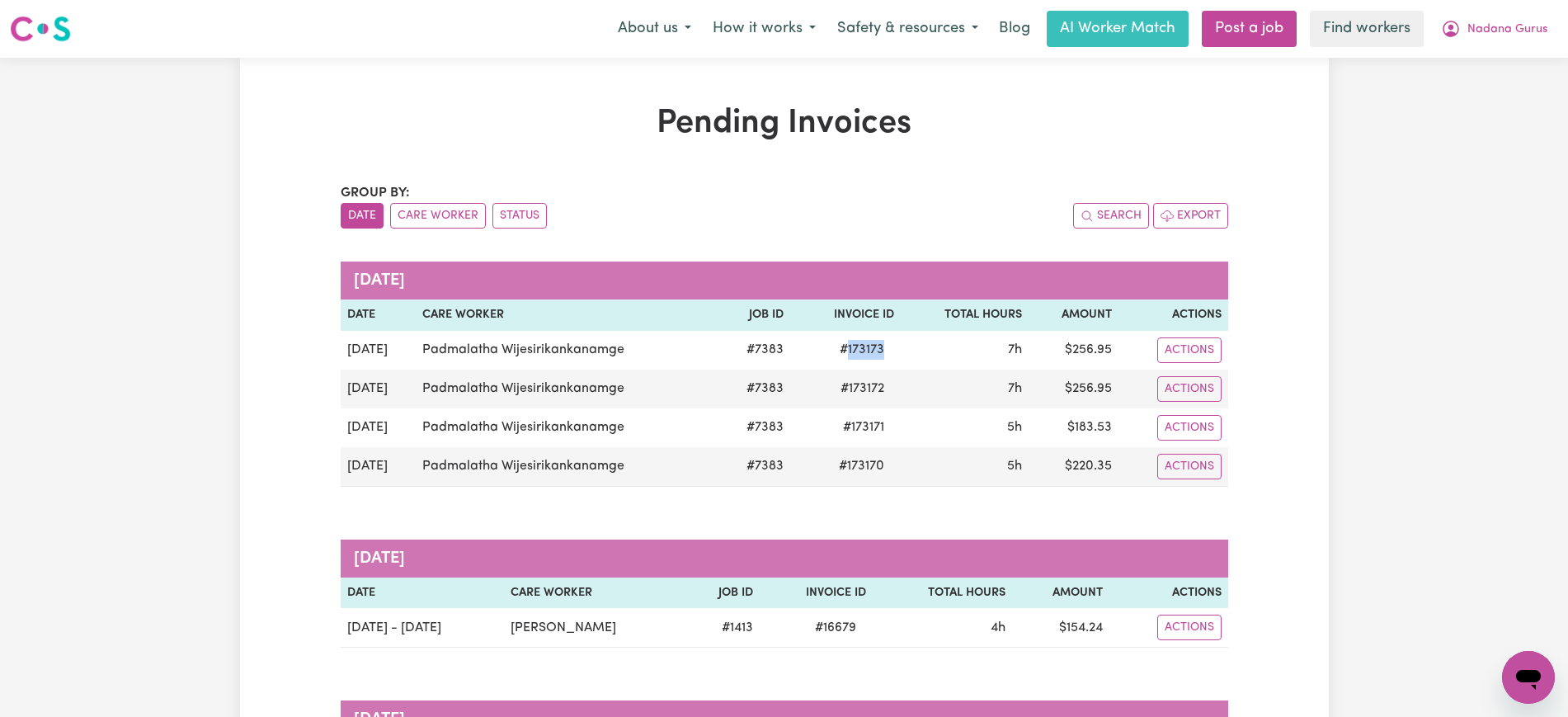
copy span "173173"
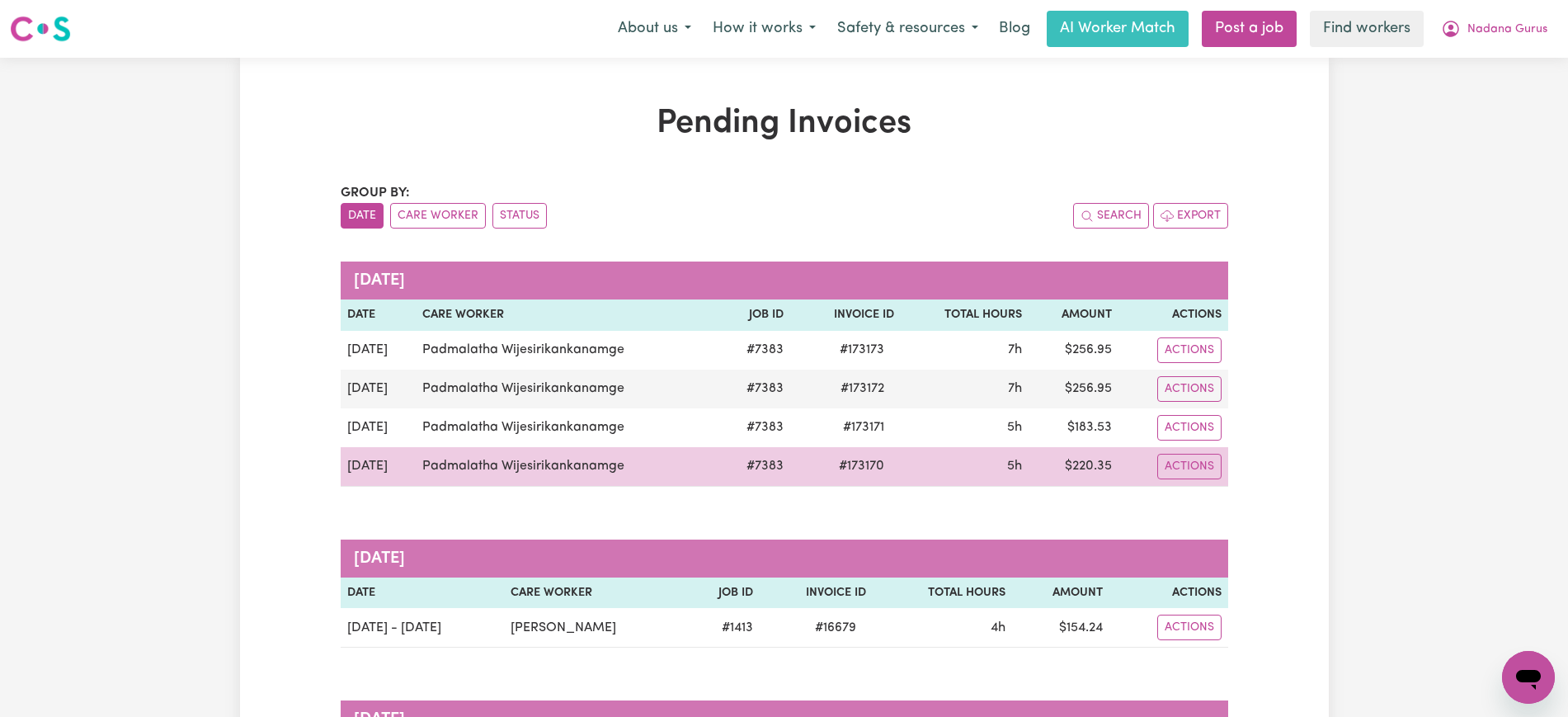
click at [1097, 461] on td "$ 220.35" at bounding box center [1073, 467] width 90 height 40
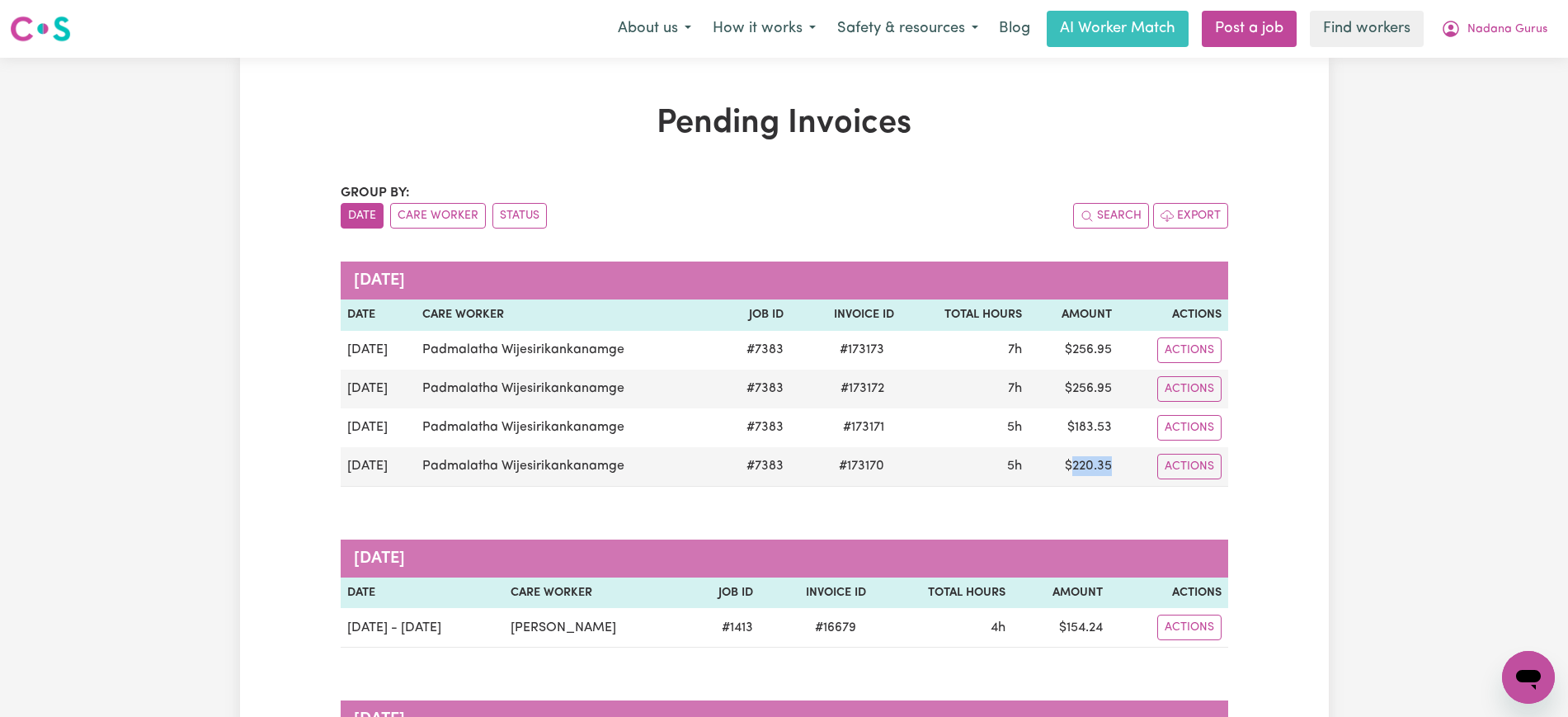
copy td "220.35"
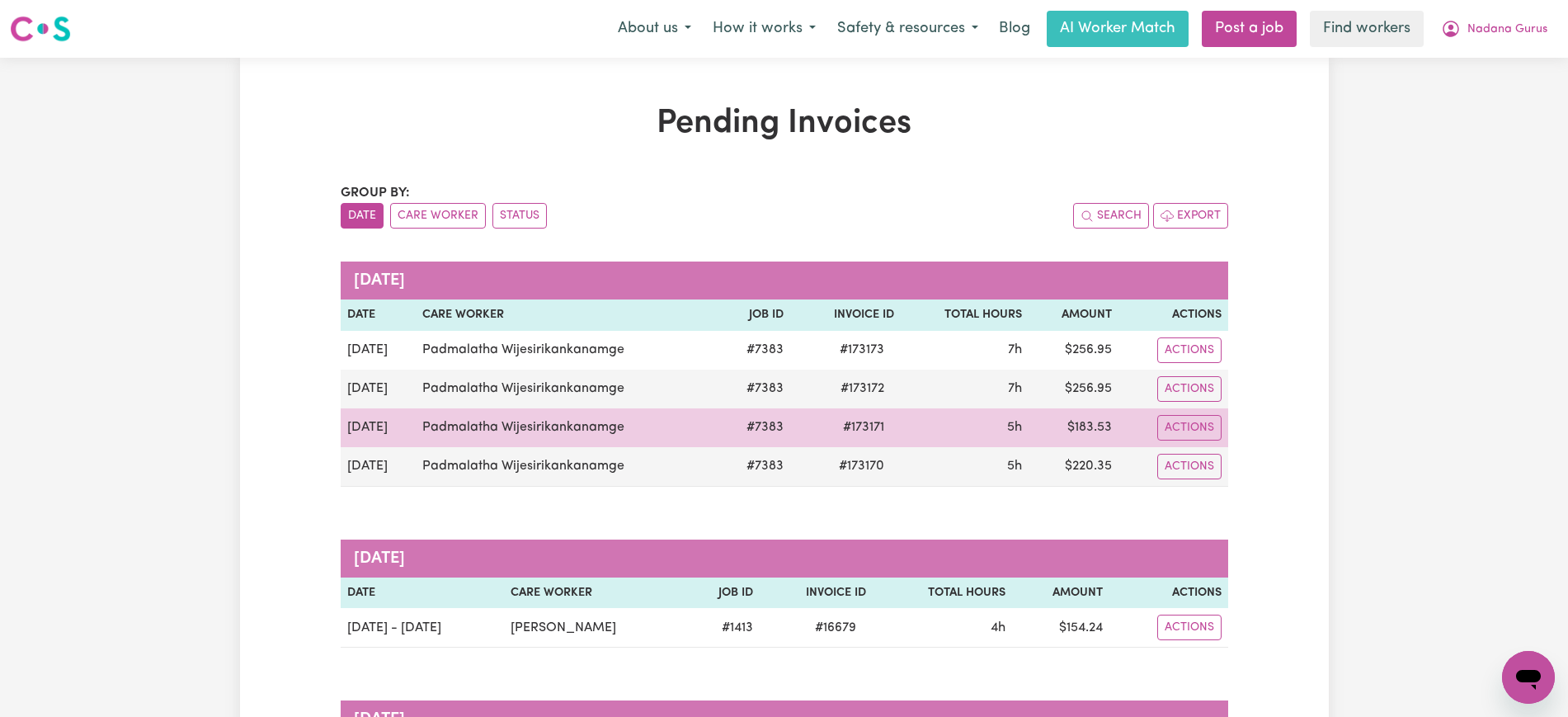
click at [1092, 429] on td "$ 183.53" at bounding box center [1073, 428] width 90 height 39
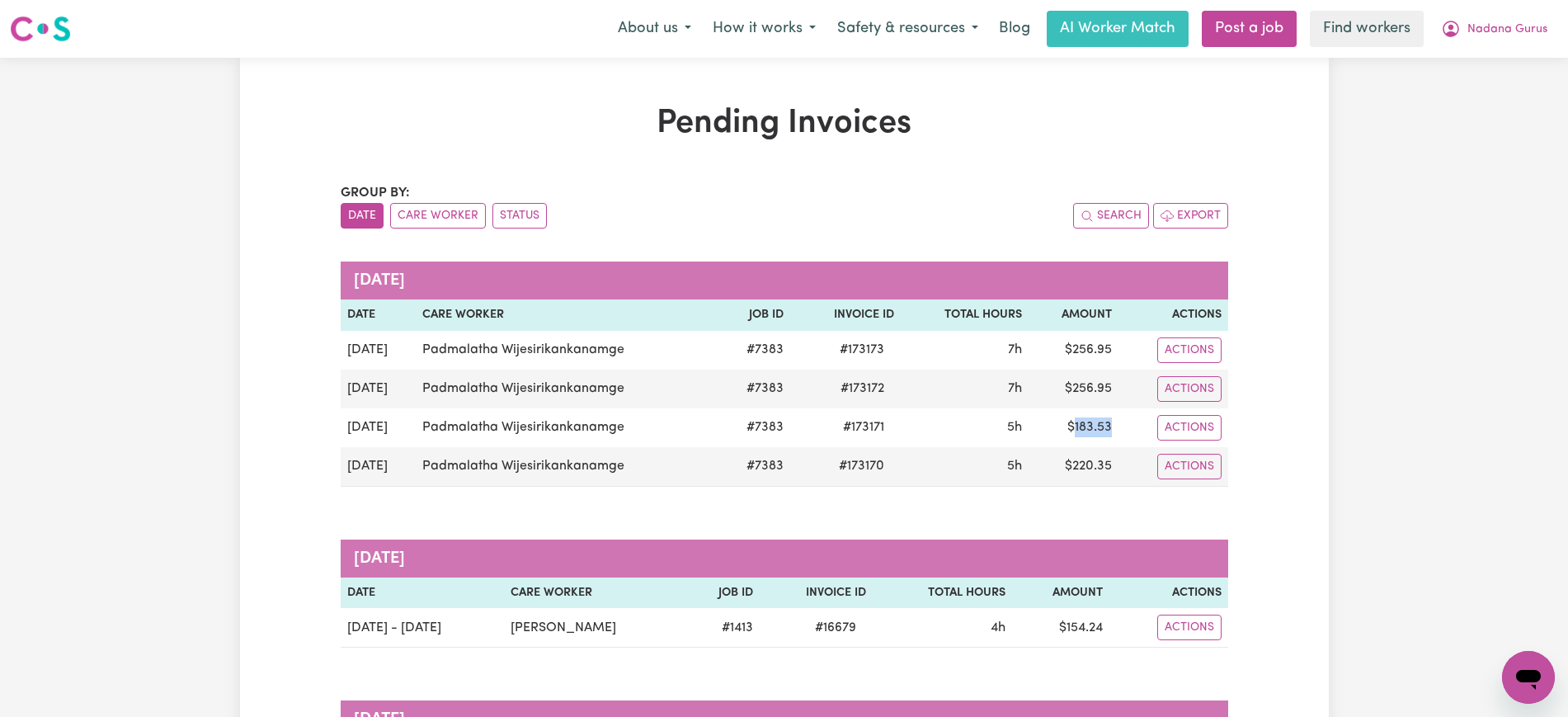
copy td "183.53"
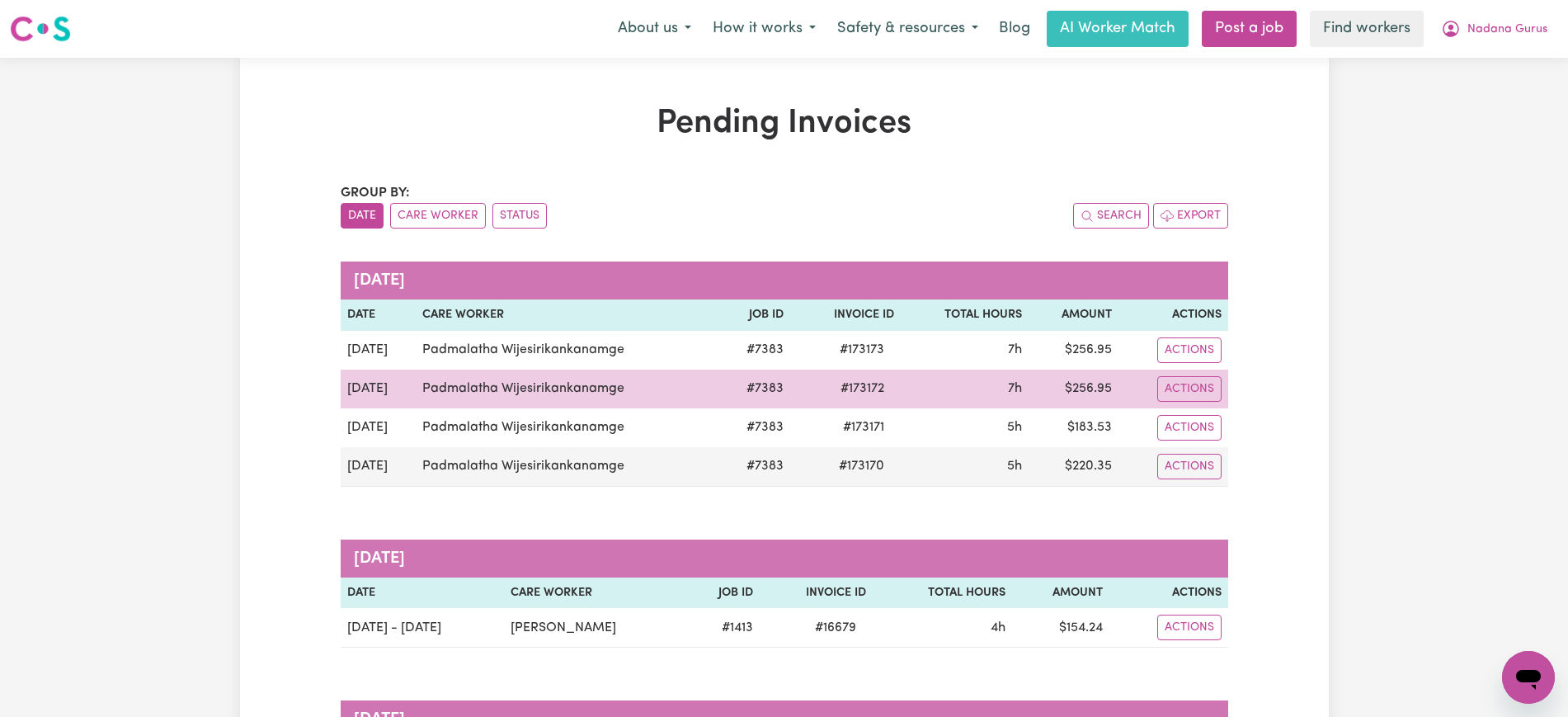
click at [1100, 390] on td "$ 256.95" at bounding box center [1073, 389] width 90 height 39
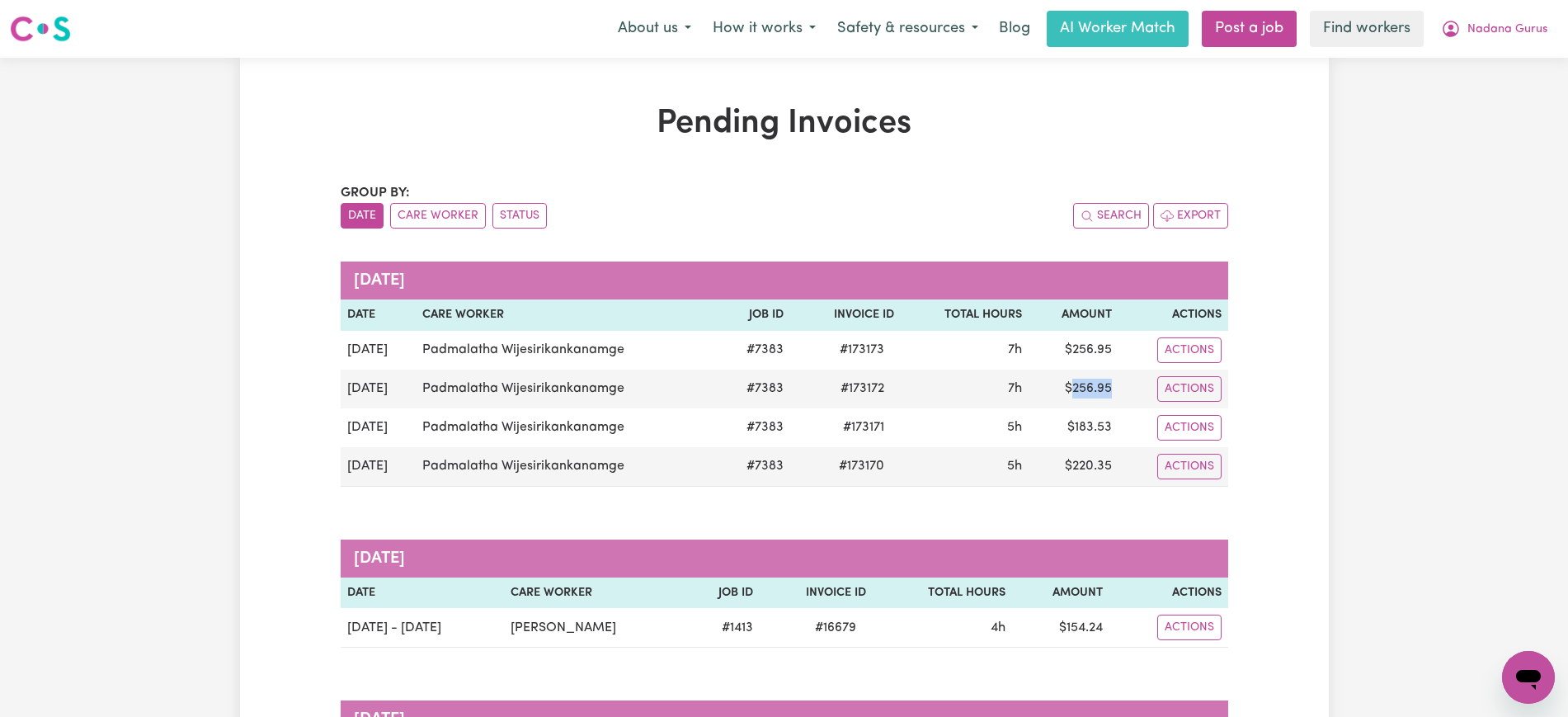
copy td "256.95"
click at [1508, 32] on span "Nadana Gurus" at bounding box center [1507, 29] width 80 height 19
click at [1502, 85] on link "Logout" at bounding box center [1492, 94] width 131 height 31
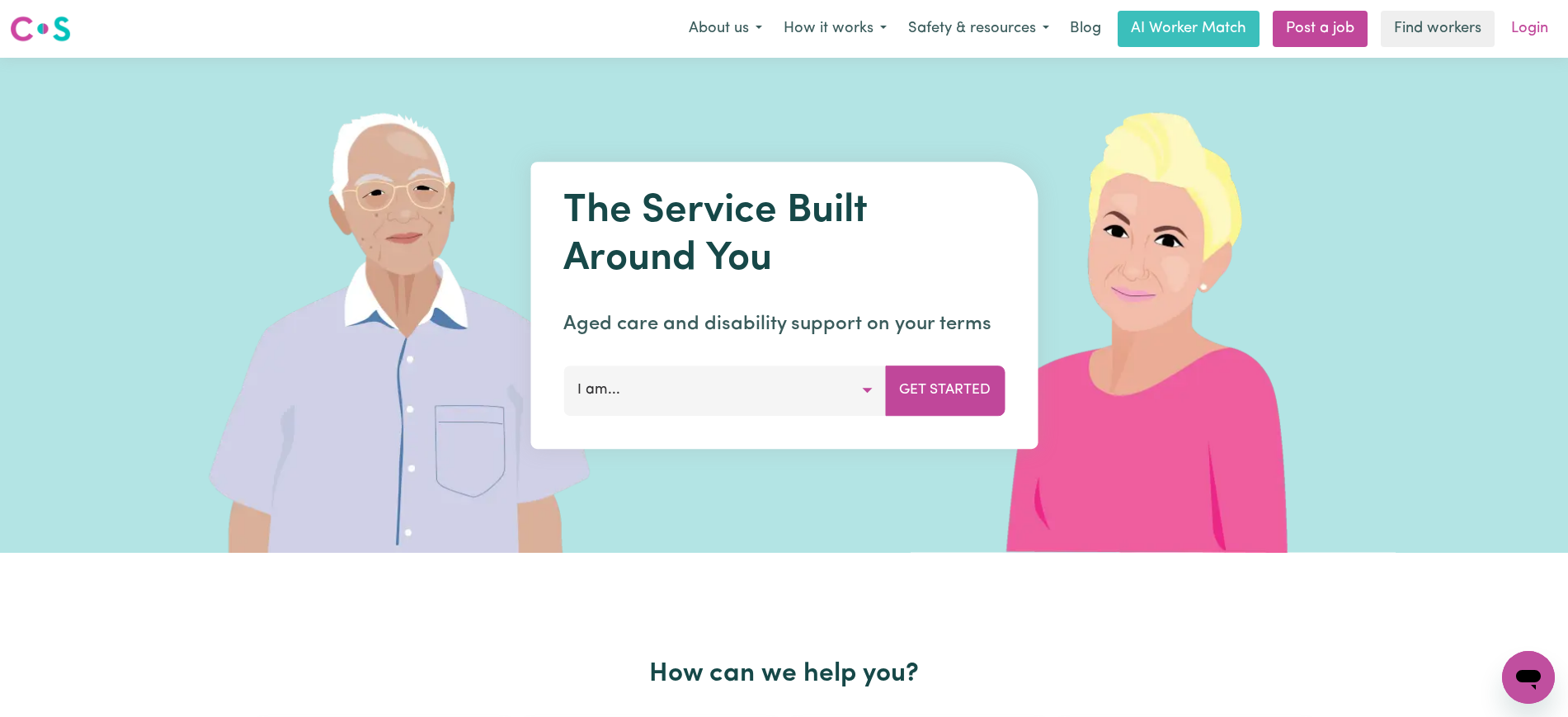
click at [1523, 31] on link "Login" at bounding box center [1530, 29] width 57 height 36
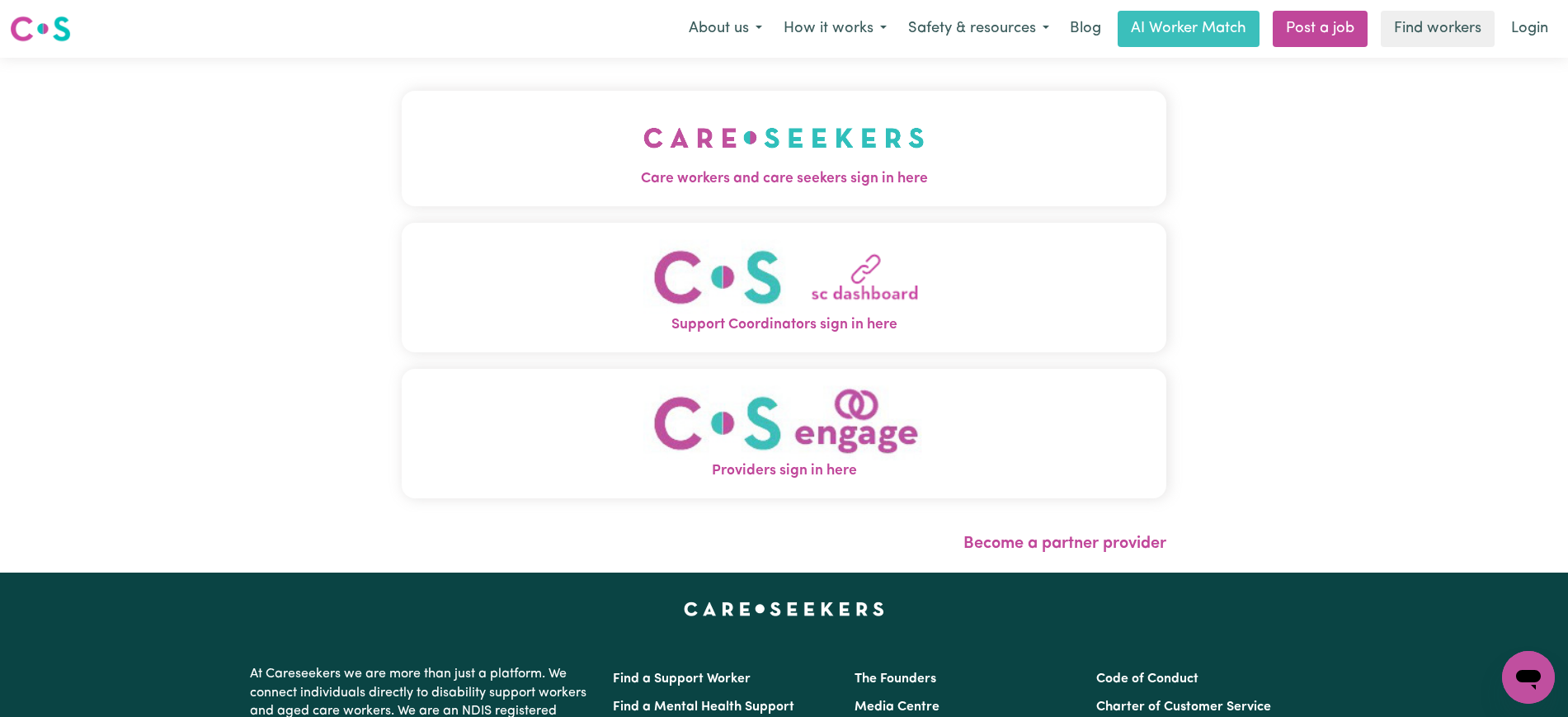
click at [606, 159] on button "Care workers and care seekers sign in here" at bounding box center [784, 148] width 765 height 115
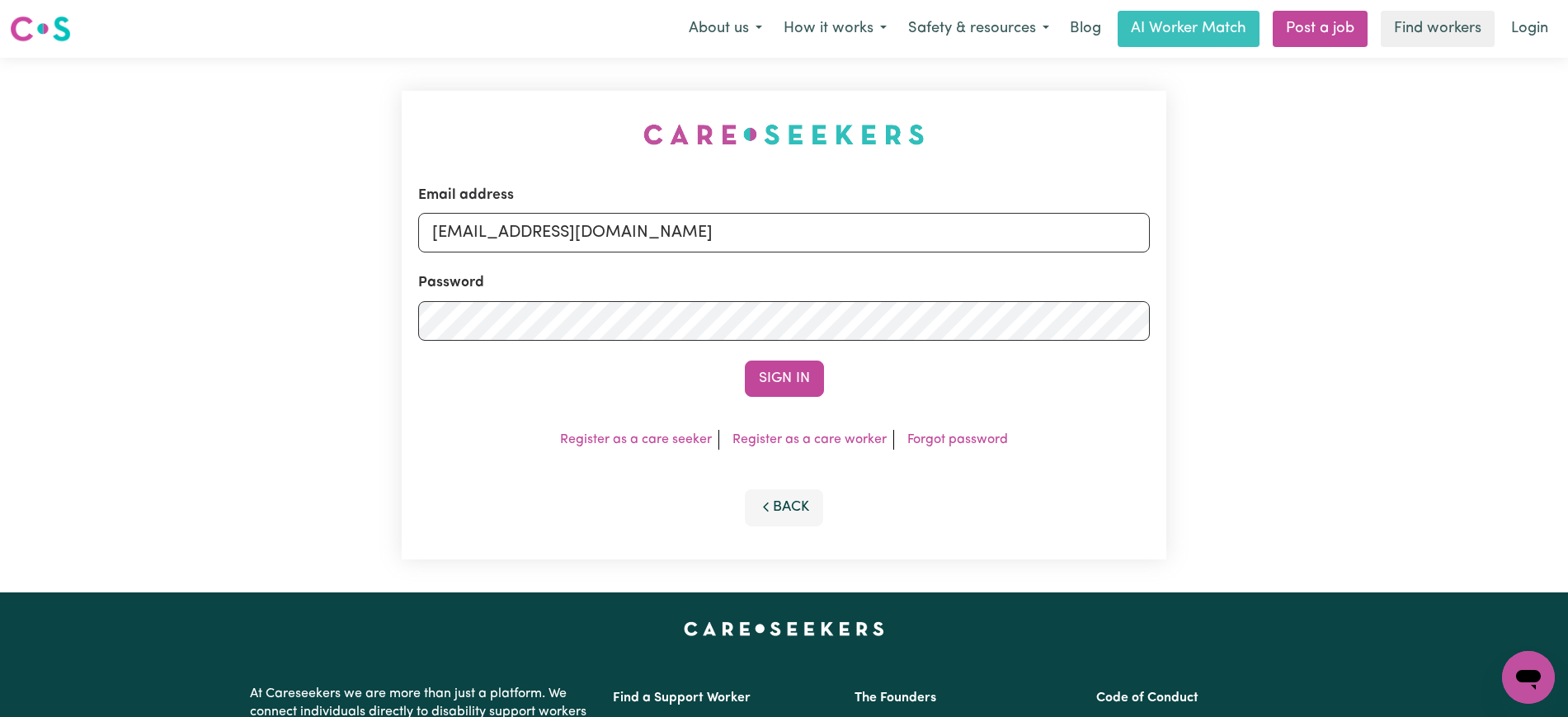
click at [507, 115] on div "Email address [EMAIL_ADDRESS][DOMAIN_NAME] Password Sign In Register as a care …" at bounding box center [784, 325] width 784 height 535
drag, startPoint x: 515, startPoint y: 231, endPoint x: 1583, endPoint y: 262, distance: 1068.4
click at [1567, 251] on html "Menu About us How it works Safety & resources Blog AI Worker Match Post a job F…" at bounding box center [784, 624] width 1568 height 1249
type input "[EMAIL_ADDRESS][DOMAIN_NAME]"
click at [745, 361] on button "Sign In" at bounding box center [784, 378] width 79 height 36
